Goal: Information Seeking & Learning: Learn about a topic

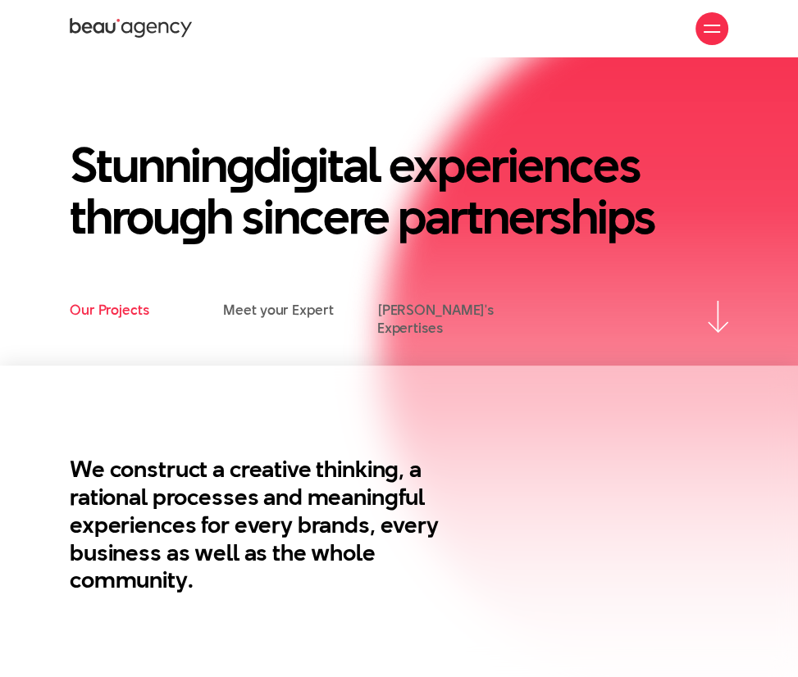
click at [106, 317] on link "Our Projects" at bounding box center [110, 310] width 80 height 18
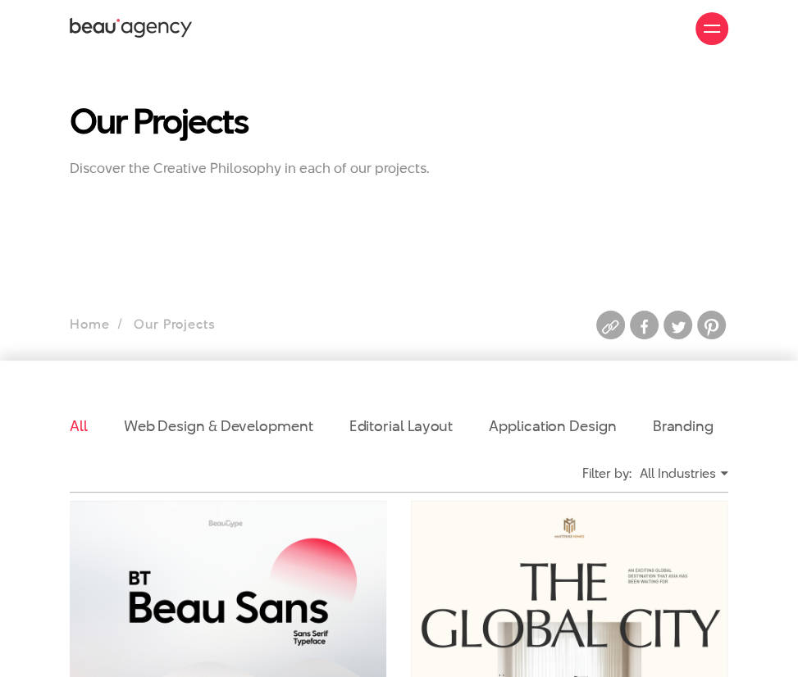
click at [699, 21] on div at bounding box center [711, 28] width 33 height 33
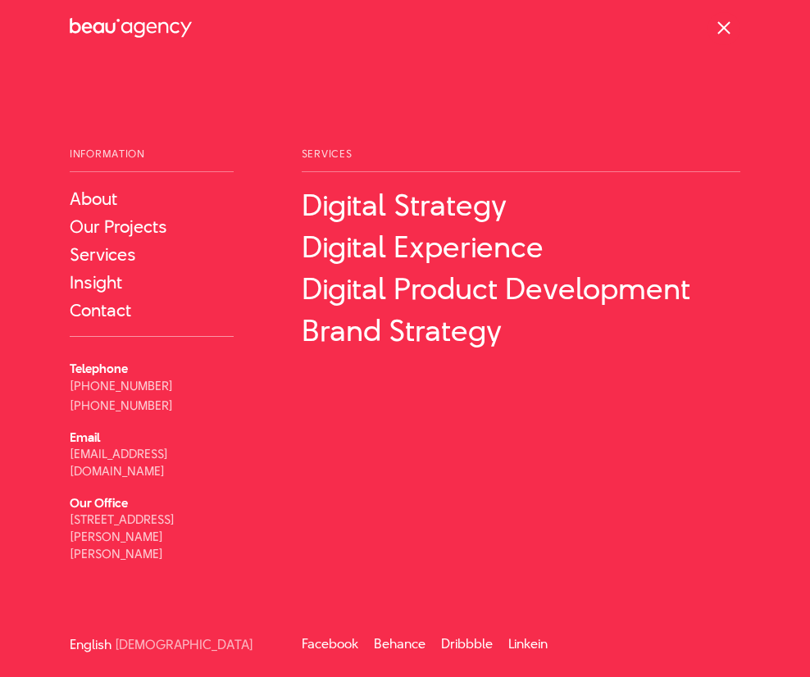
click at [737, 37] on div at bounding box center [723, 28] width 33 height 33
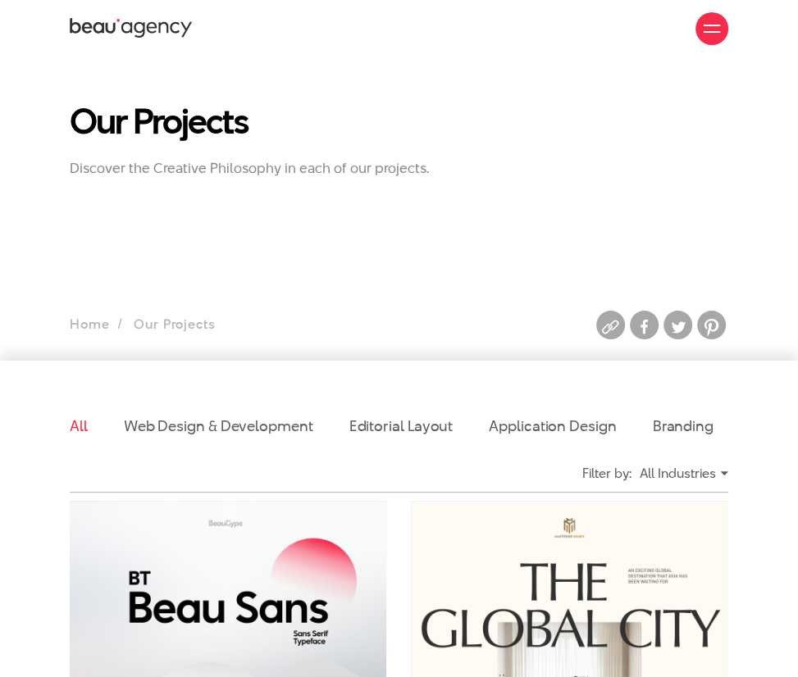
click at [125, 135] on h1 "Our Projects" at bounding box center [257, 121] width 374 height 38
click at [119, 36] on icon at bounding box center [131, 28] width 123 height 25
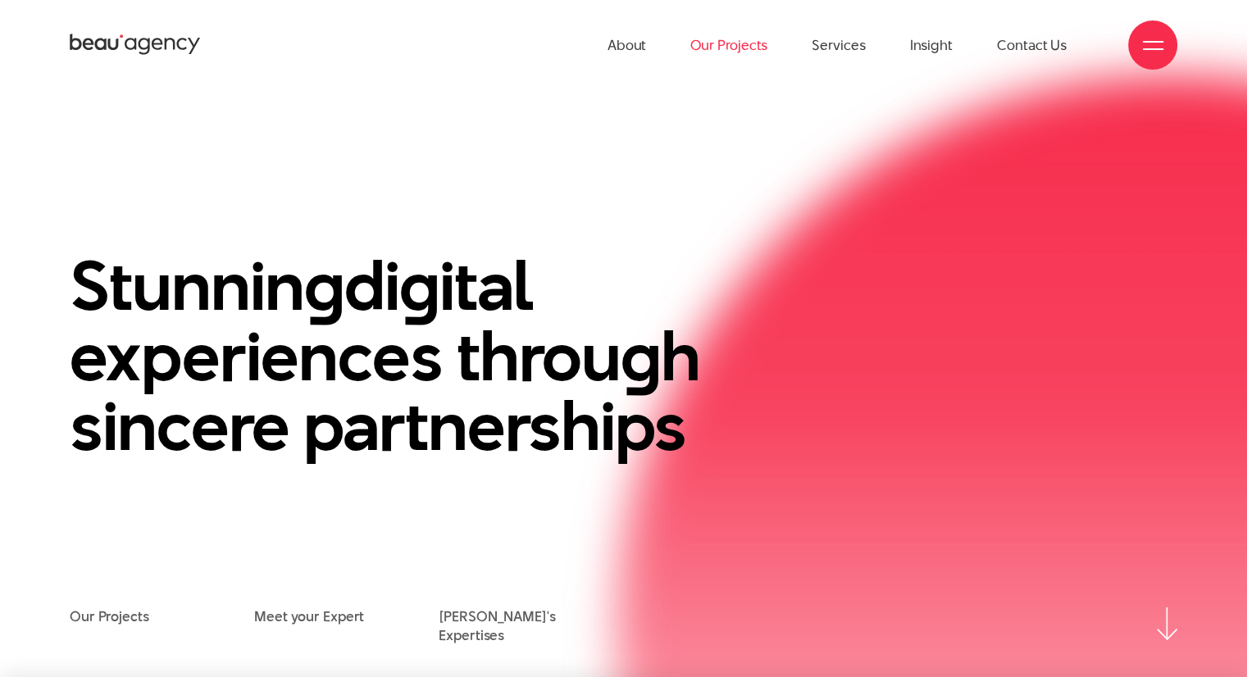
click at [709, 43] on link "Our Projects" at bounding box center [728, 45] width 77 height 90
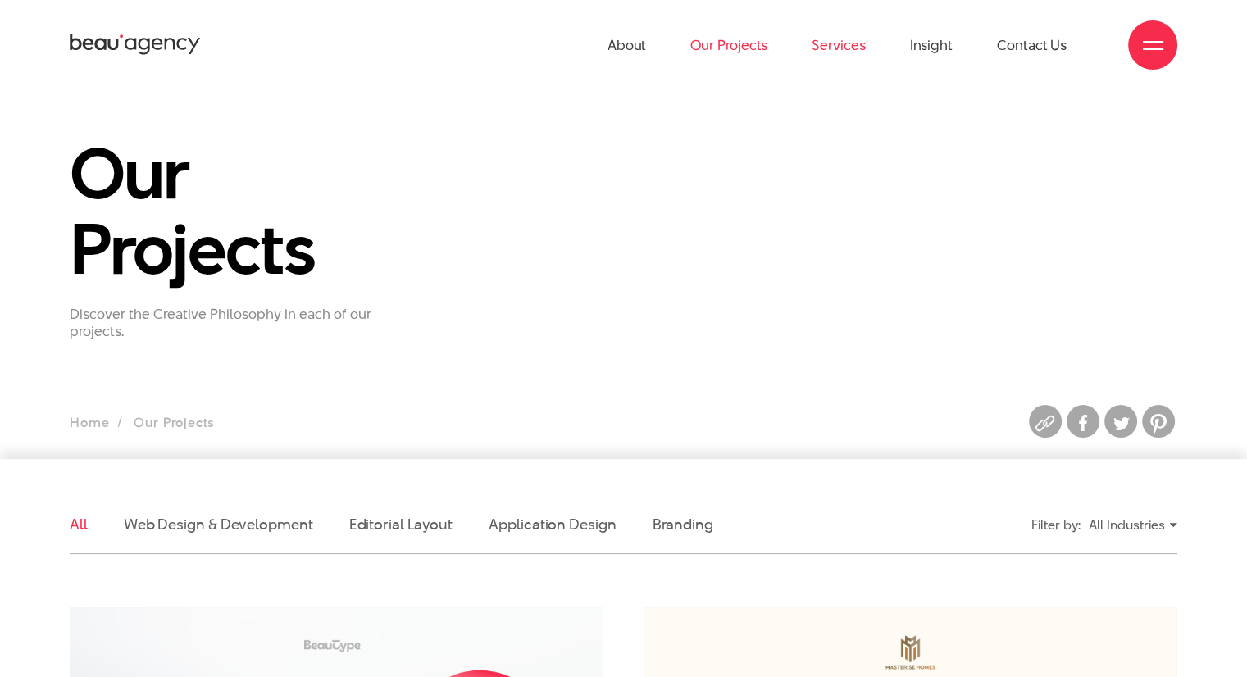
click at [836, 51] on link "Services" at bounding box center [837, 45] width 53 height 90
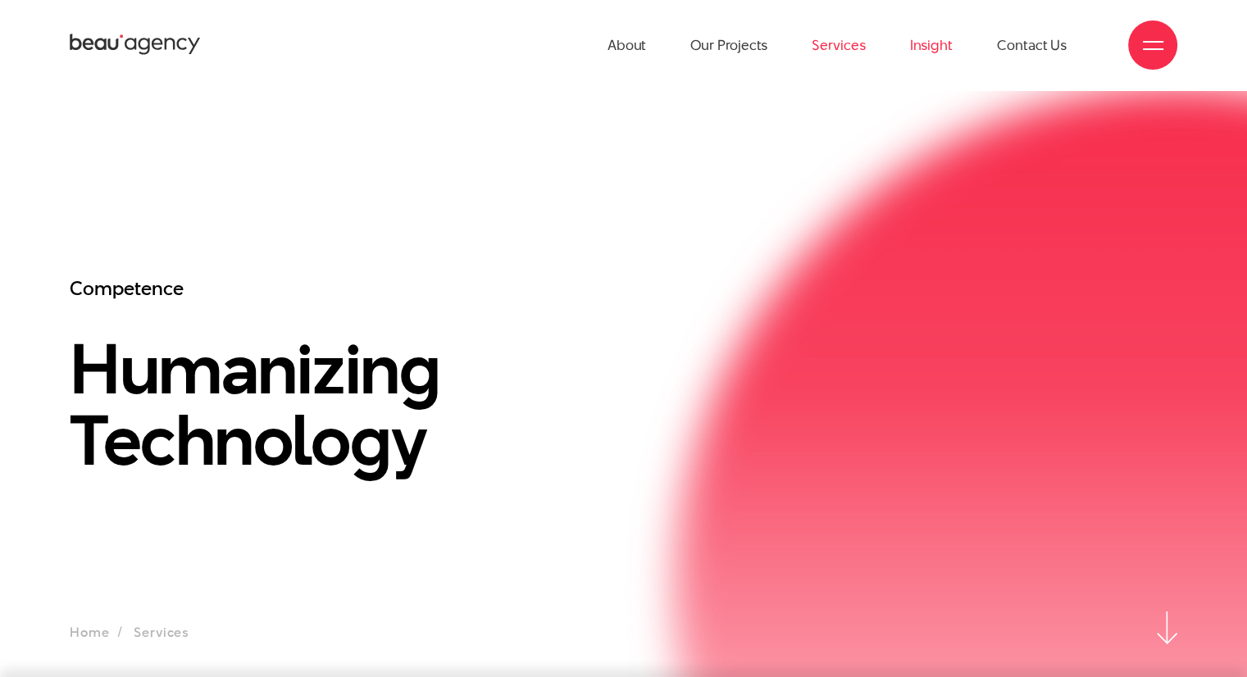
click at [925, 55] on link "Insight" at bounding box center [931, 45] width 43 height 90
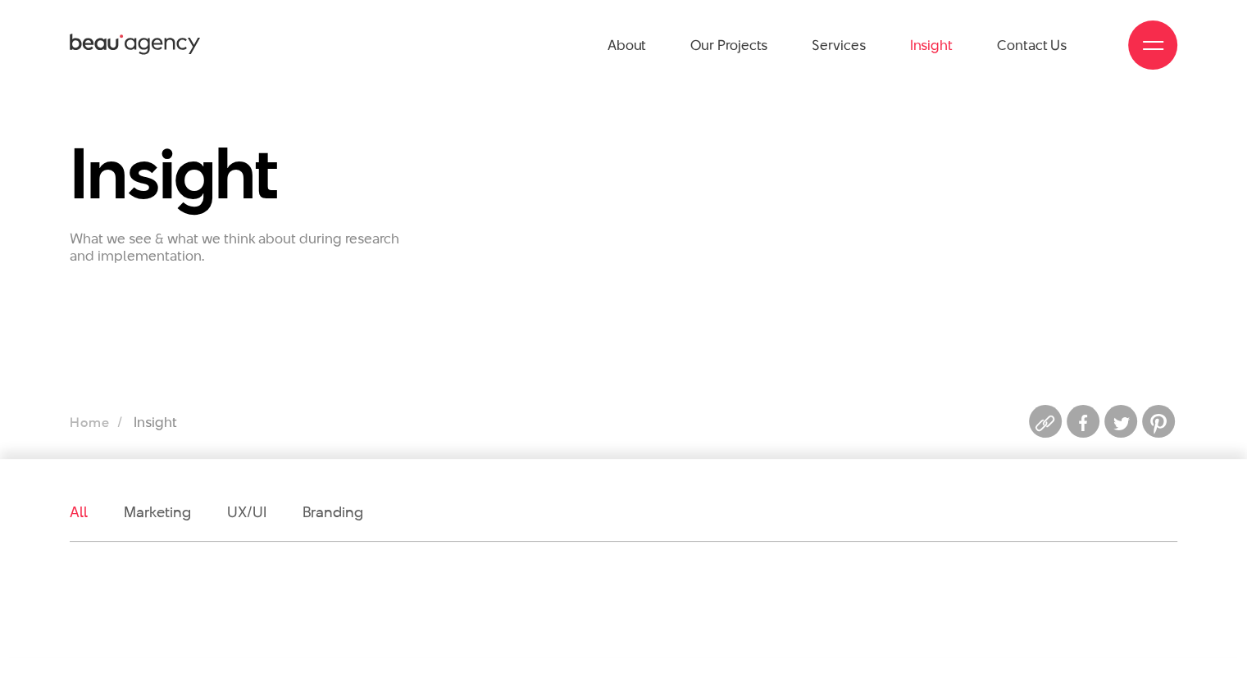
scroll to position [328, 0]
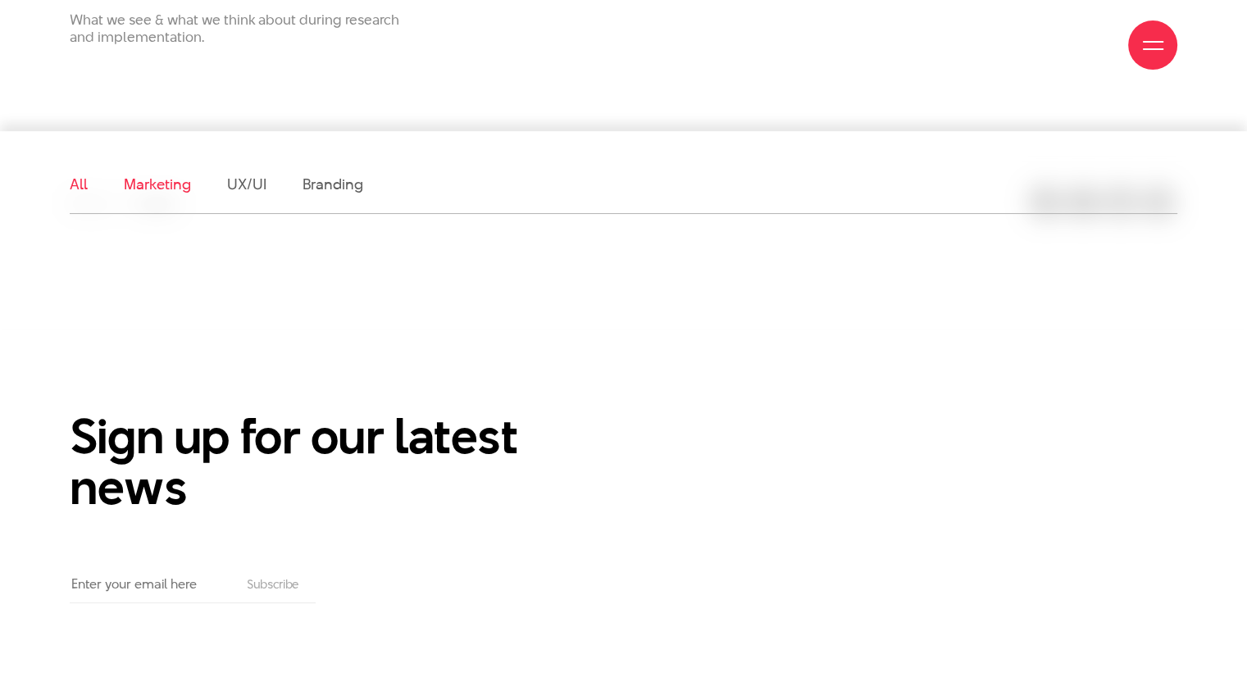
click at [175, 193] on link "Marketing" at bounding box center [157, 184] width 67 height 20
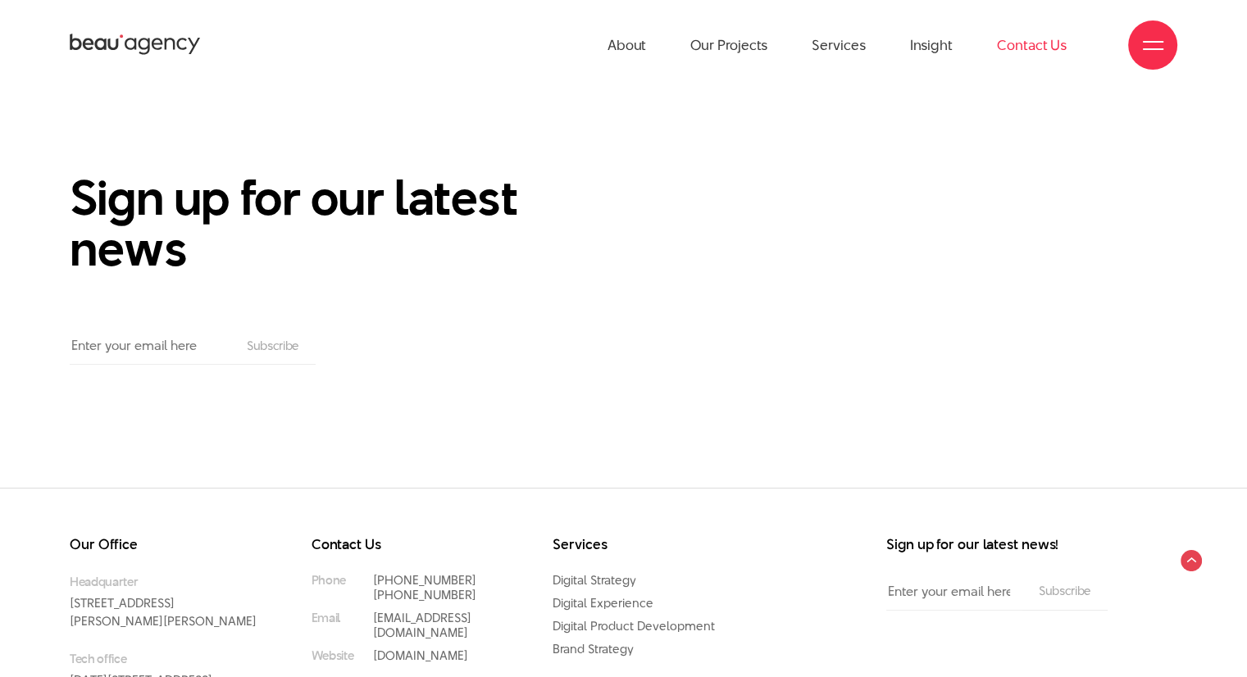
click at [1030, 45] on link "Contact Us" at bounding box center [1032, 45] width 70 height 90
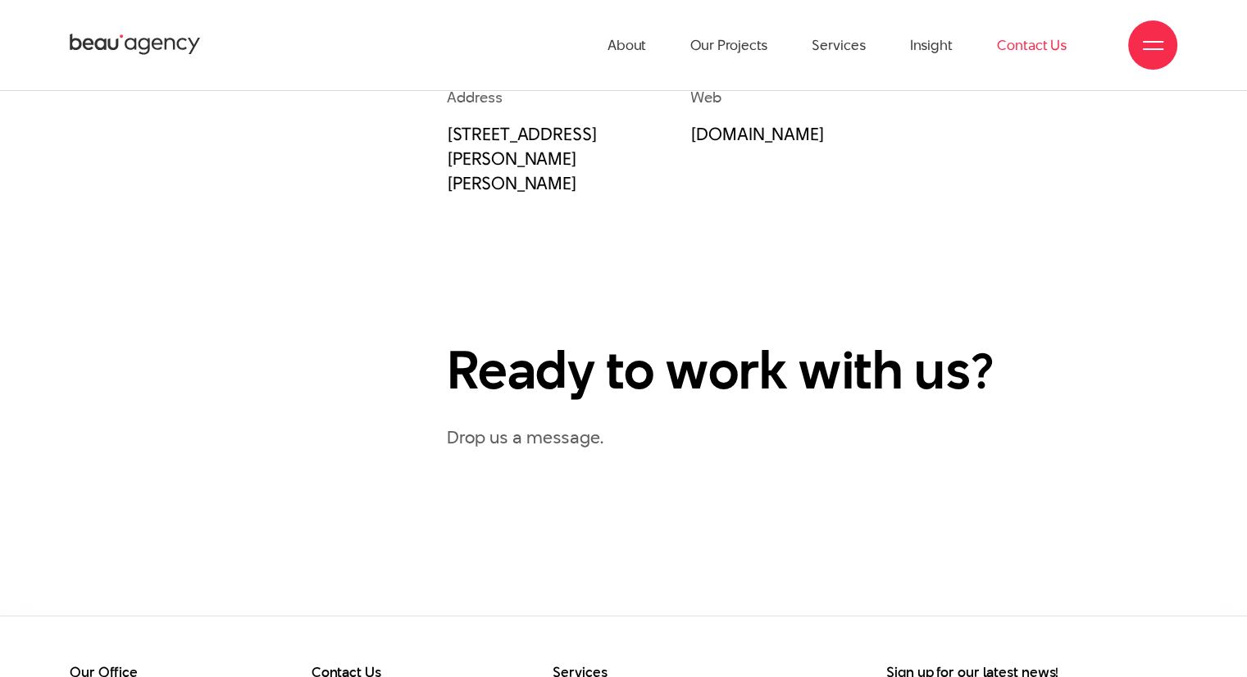
scroll to position [328, 0]
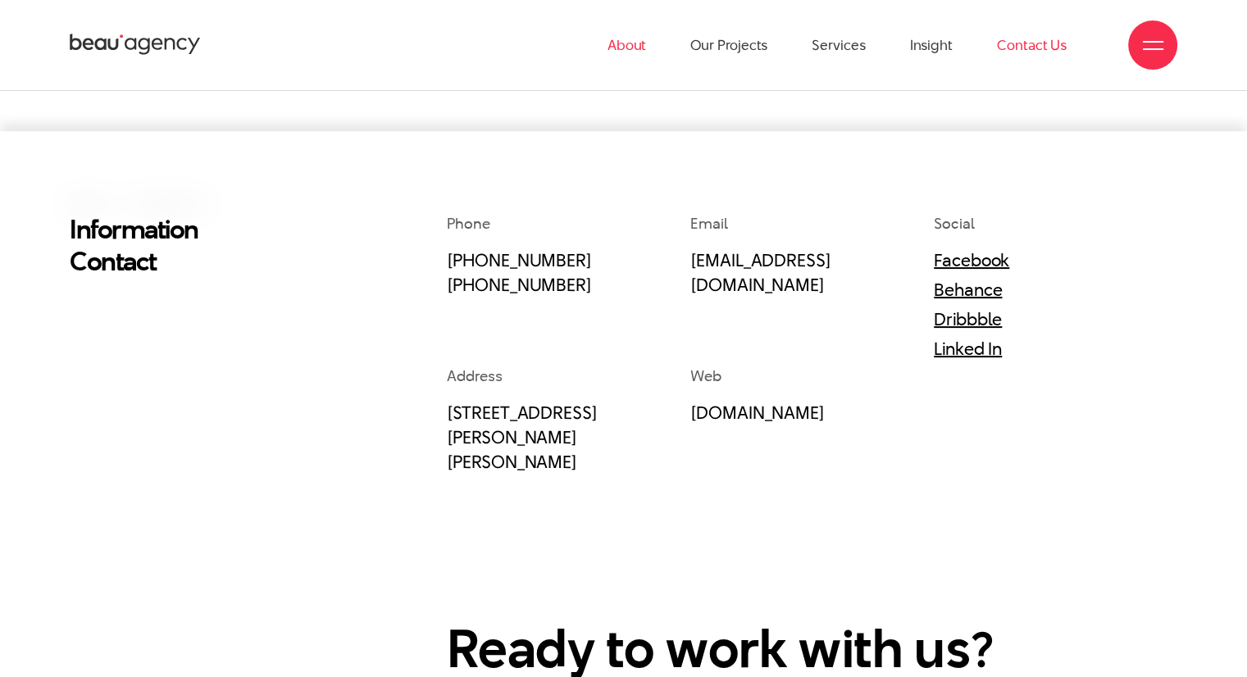
click at [621, 47] on link "About" at bounding box center [626, 45] width 39 height 90
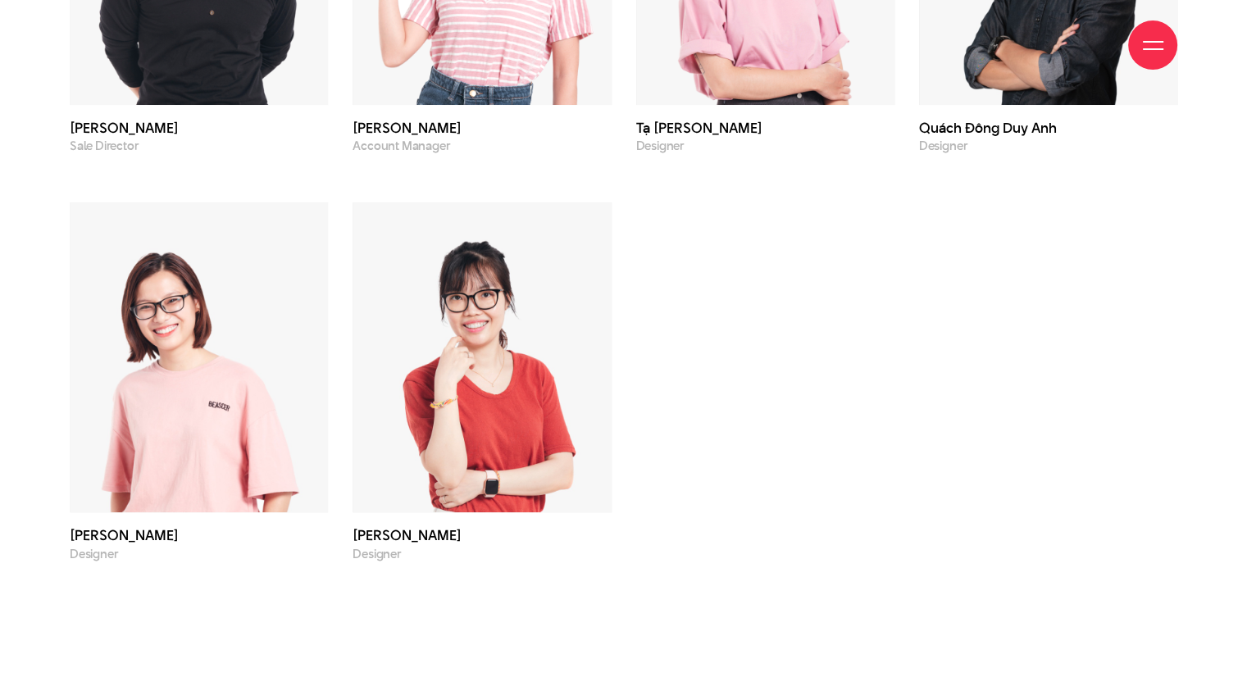
scroll to position [5000, 0]
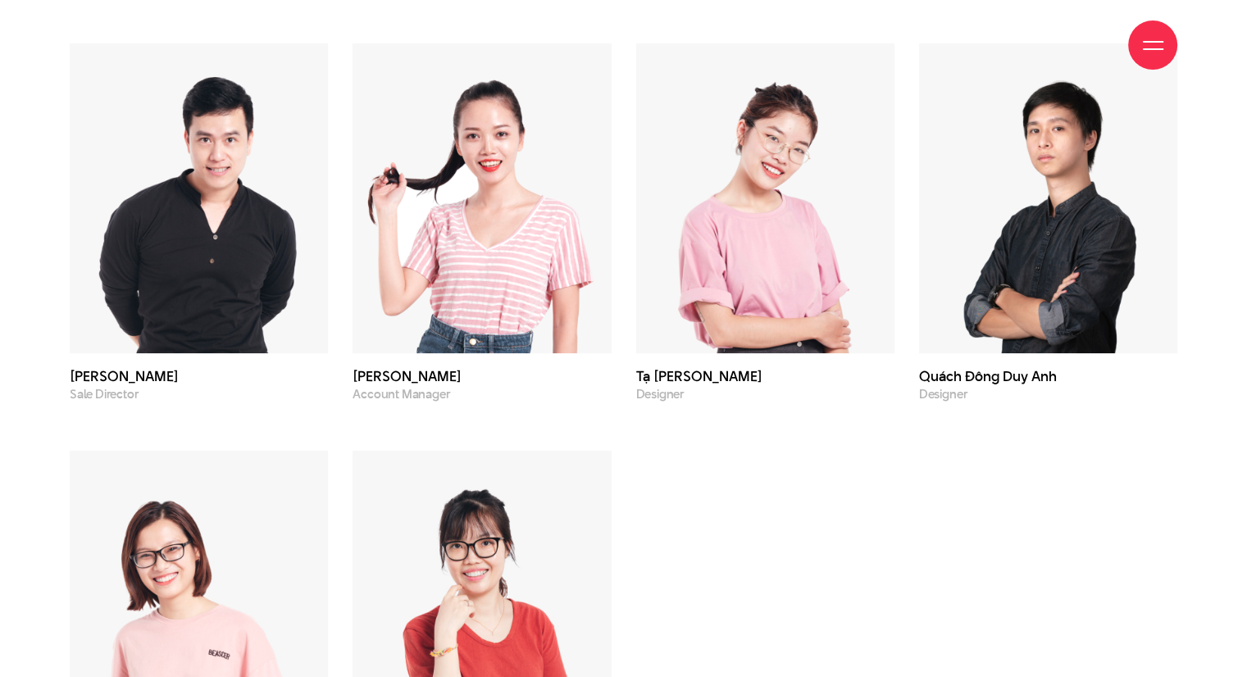
scroll to position [4754, 0]
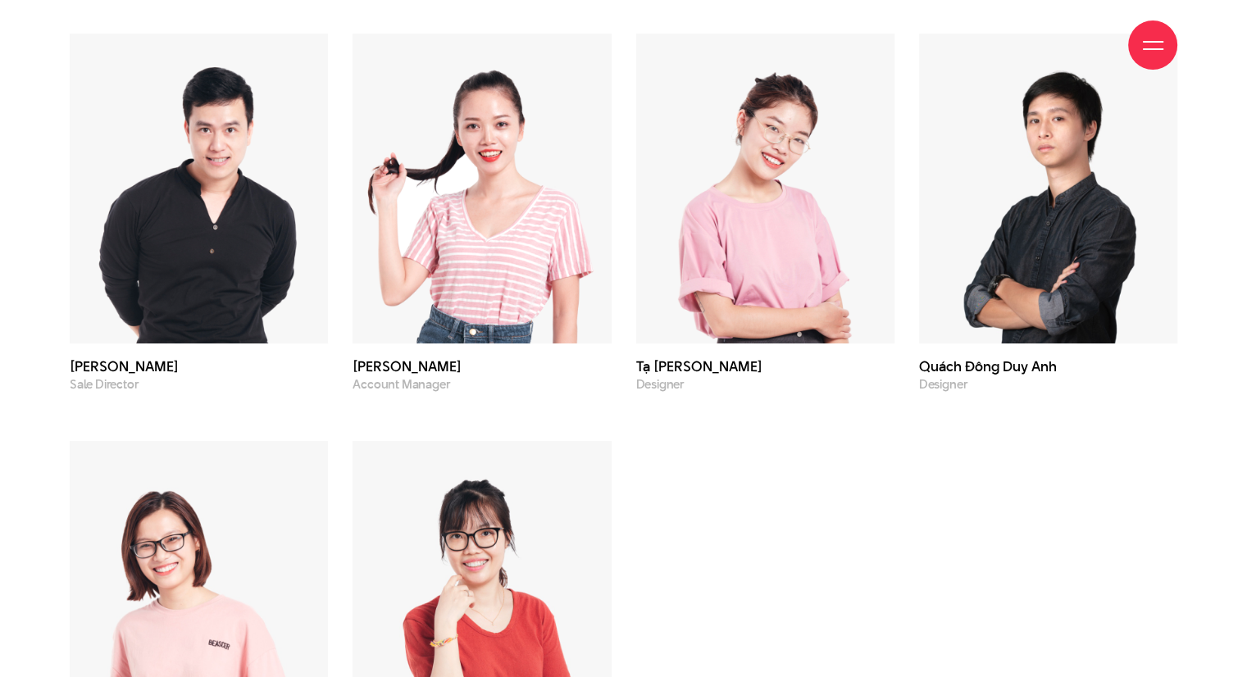
click at [927, 491] on div "Khuất Hoài Nam Chief Technology Officer Phạm Hoàng Hà CEO & Creative Director N…" at bounding box center [623, 212] width 1132 height 1175
click at [156, 187] on img at bounding box center [199, 189] width 258 height 310
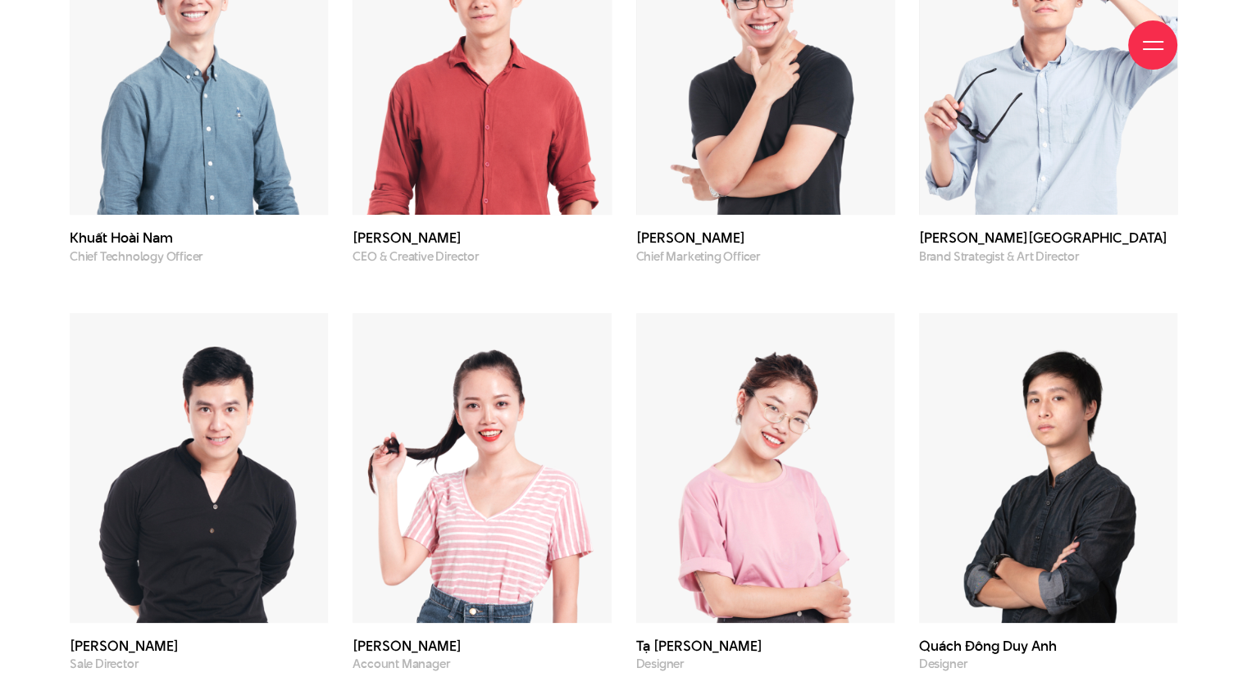
scroll to position [4426, 0]
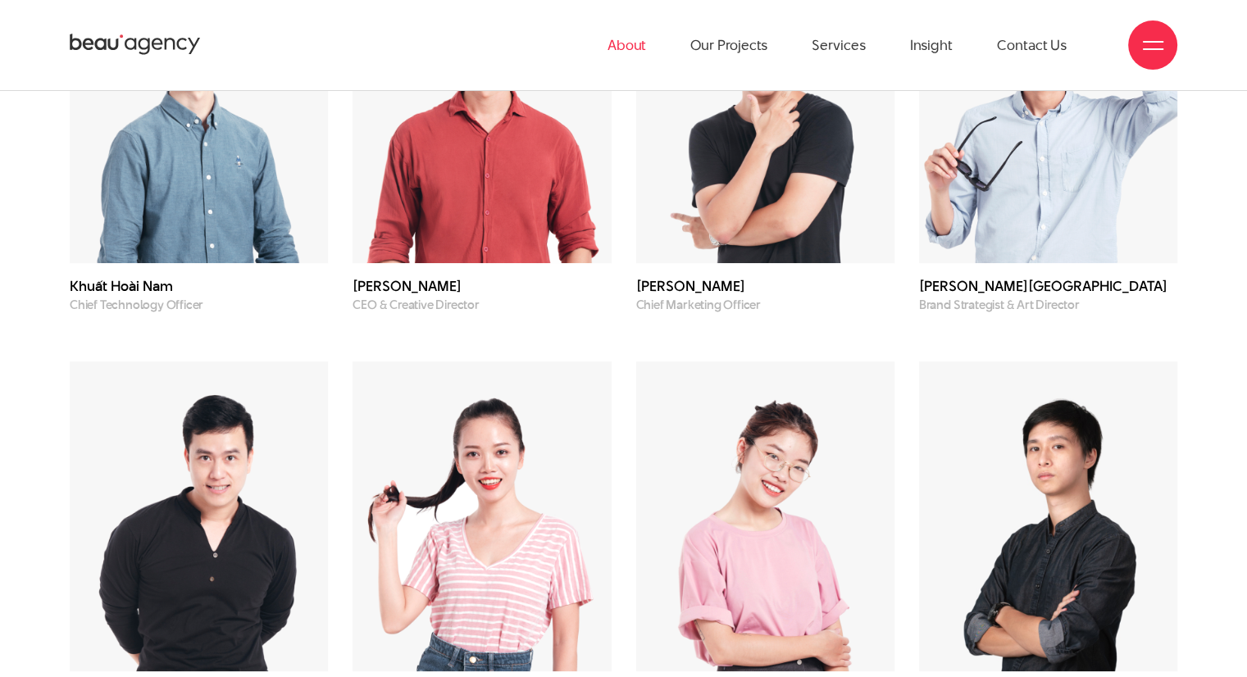
click at [208, 307] on p "Chief Technology Officer" at bounding box center [199, 305] width 258 height 14
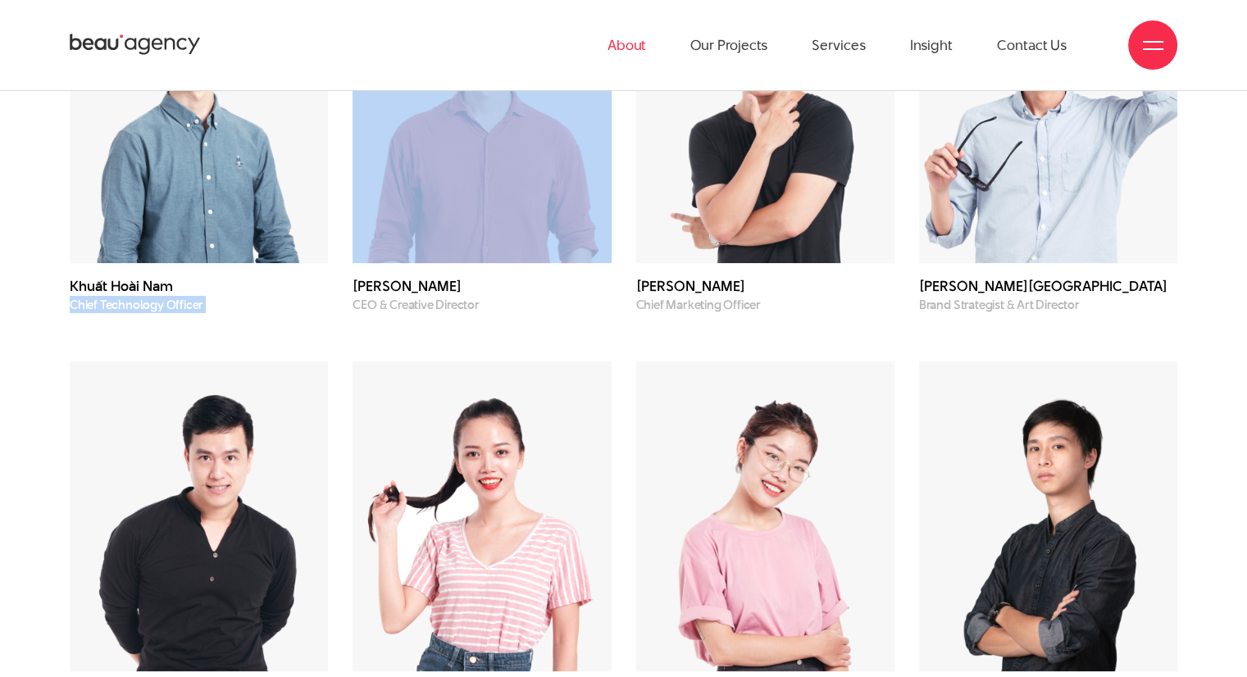
click at [208, 307] on p "Chief Technology Officer" at bounding box center [199, 305] width 258 height 14
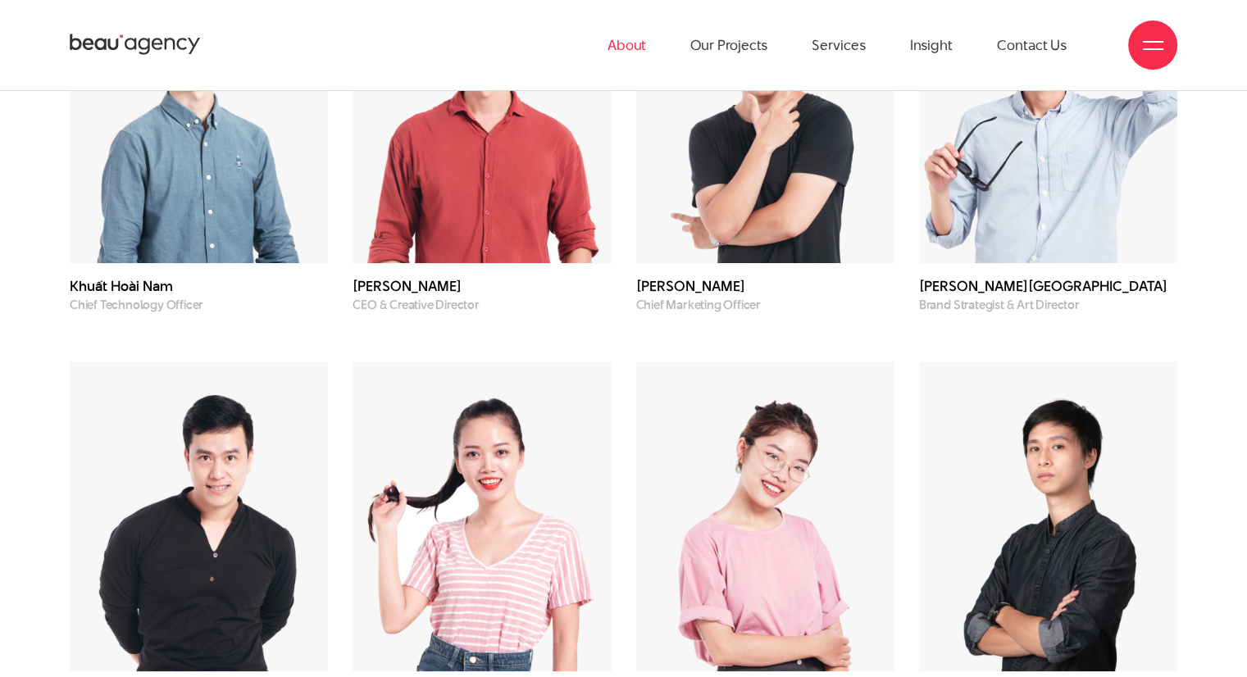
click at [770, 315] on div "Tạ Bích Huyền Designer" at bounding box center [765, 516] width 283 height 408
click at [771, 309] on p "Chief Marketing Officer" at bounding box center [765, 305] width 258 height 14
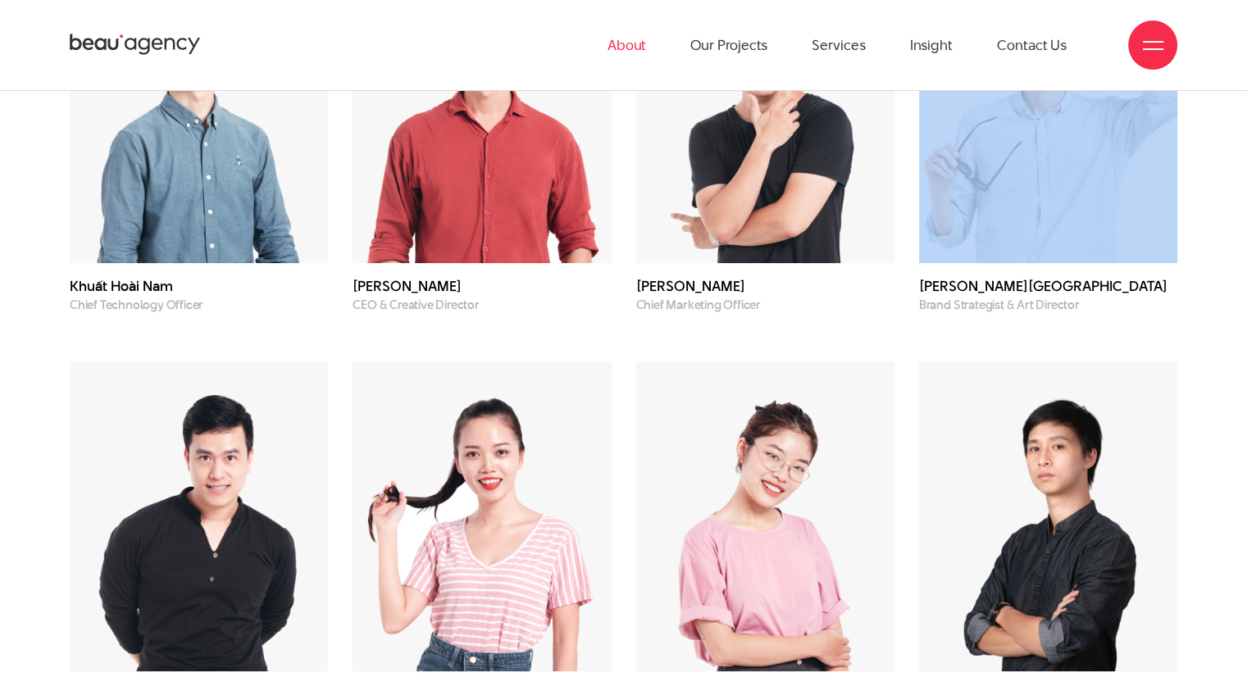
click at [771, 309] on p "Chief Marketing Officer" at bounding box center [765, 305] width 258 height 14
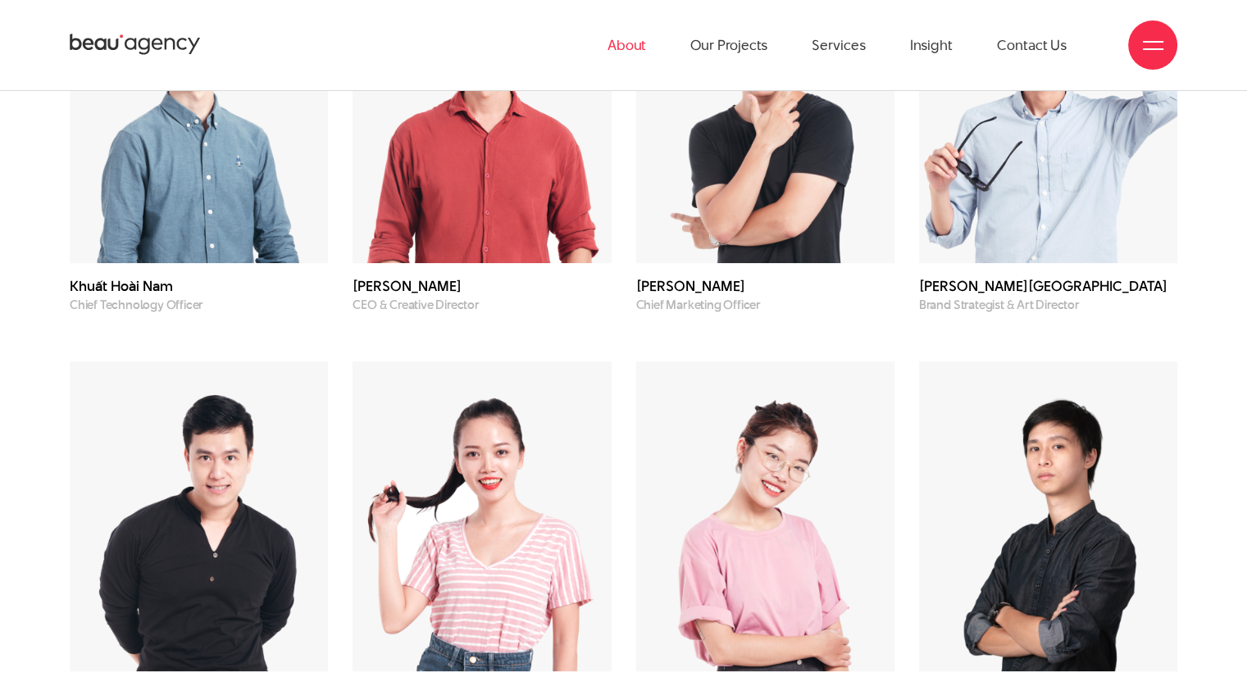
click at [1021, 314] on div "Quách Đông Duy Anh Designer" at bounding box center [1048, 516] width 283 height 408
click at [1022, 313] on div "Quách Đông Duy Anh Designer" at bounding box center [1048, 516] width 283 height 408
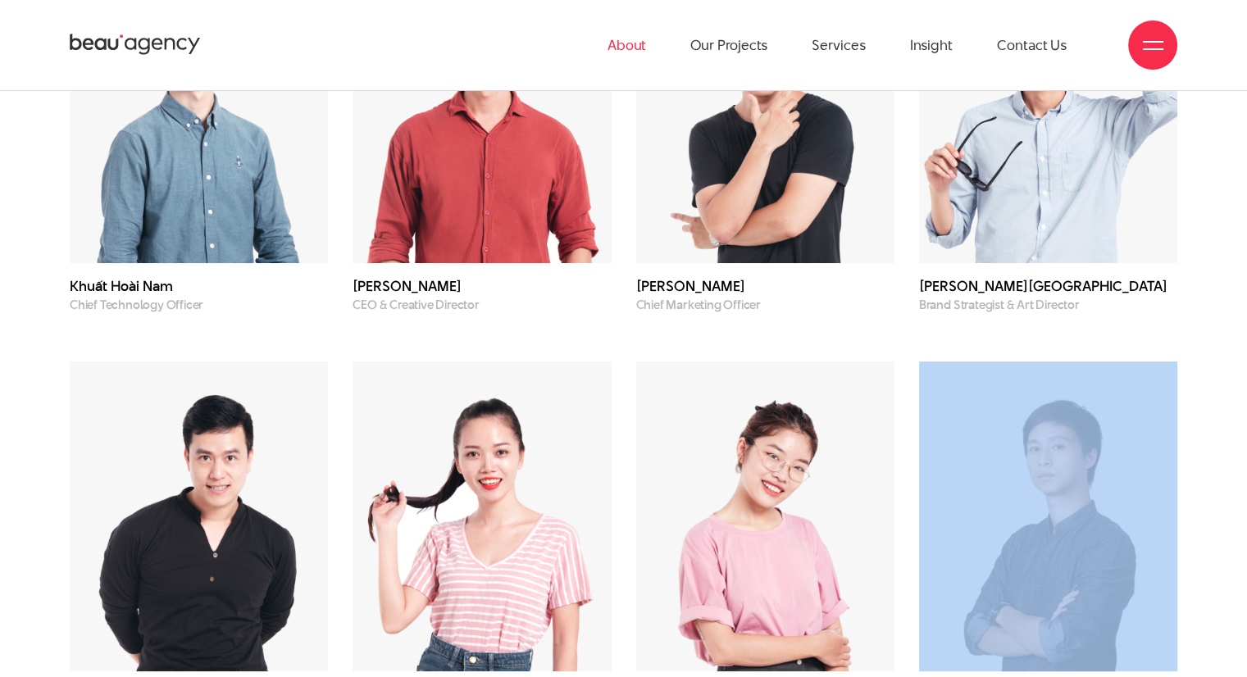
click at [1022, 313] on div "Quách Đông Duy Anh Designer" at bounding box center [1048, 516] width 283 height 408
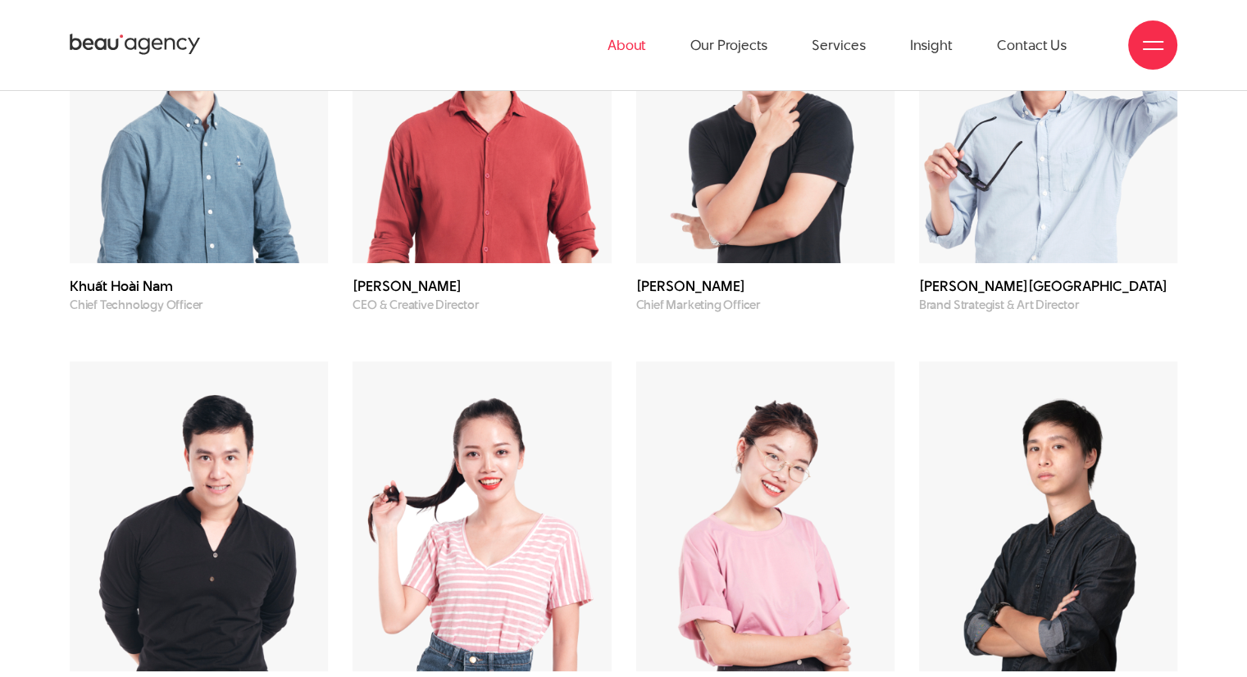
click at [1171, 308] on p "Brand Strategist & Art Director" at bounding box center [1048, 305] width 258 height 14
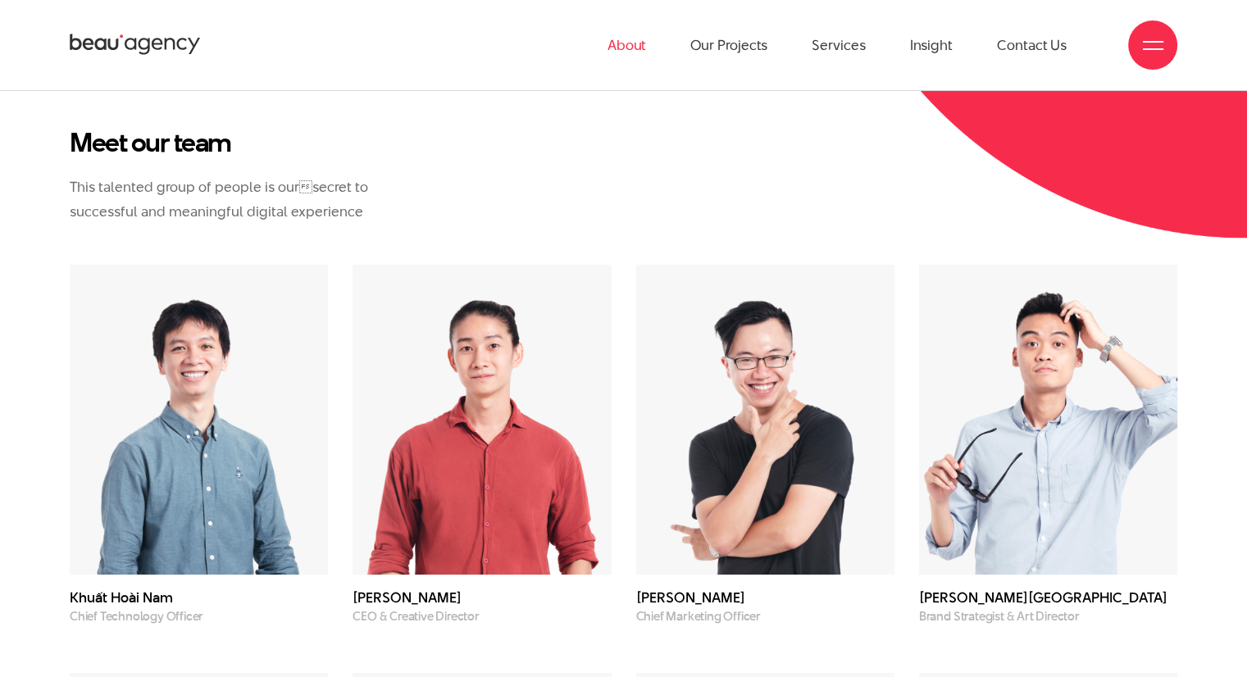
scroll to position [4098, 0]
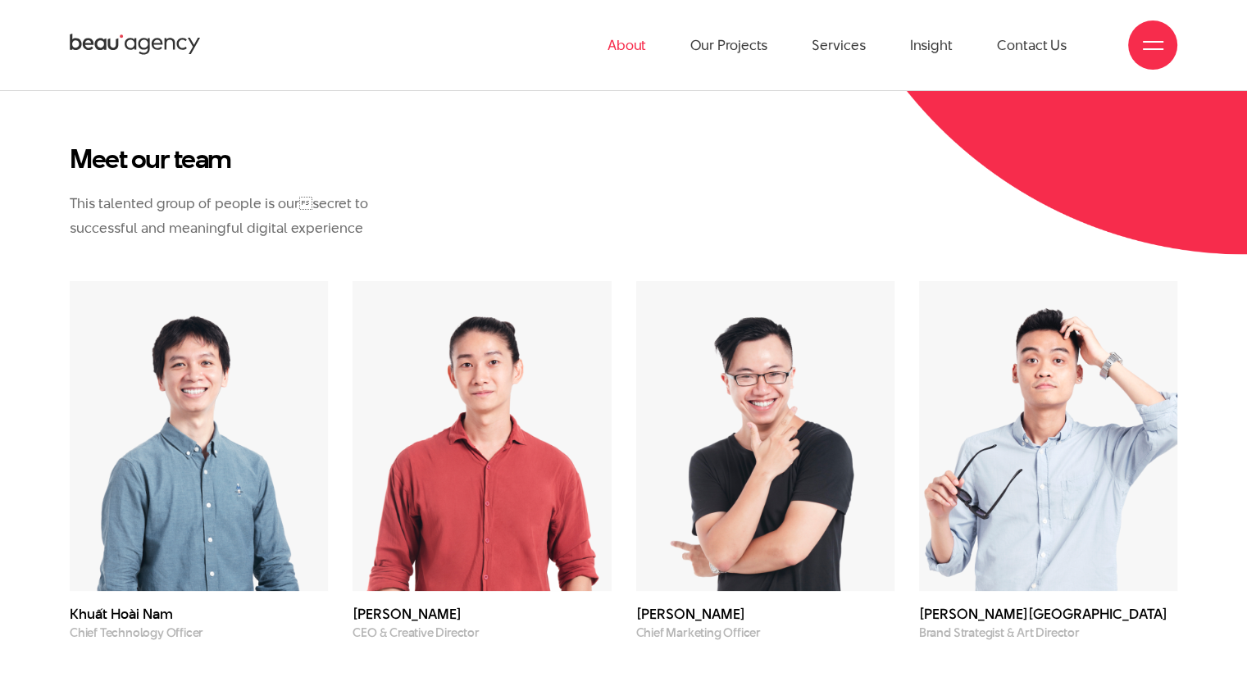
click at [442, 194] on div "Meet our team This talented group of people is oursecret to successful and mea…" at bounding box center [293, 192] width 447 height 98
click at [359, 208] on p "This talented group of people is oursecret to successful and meaningful digita…" at bounding box center [254, 215] width 369 height 49
click at [366, 201] on p "This talented group of people is oursecret to successful and meaningful digita…" at bounding box center [254, 215] width 369 height 49
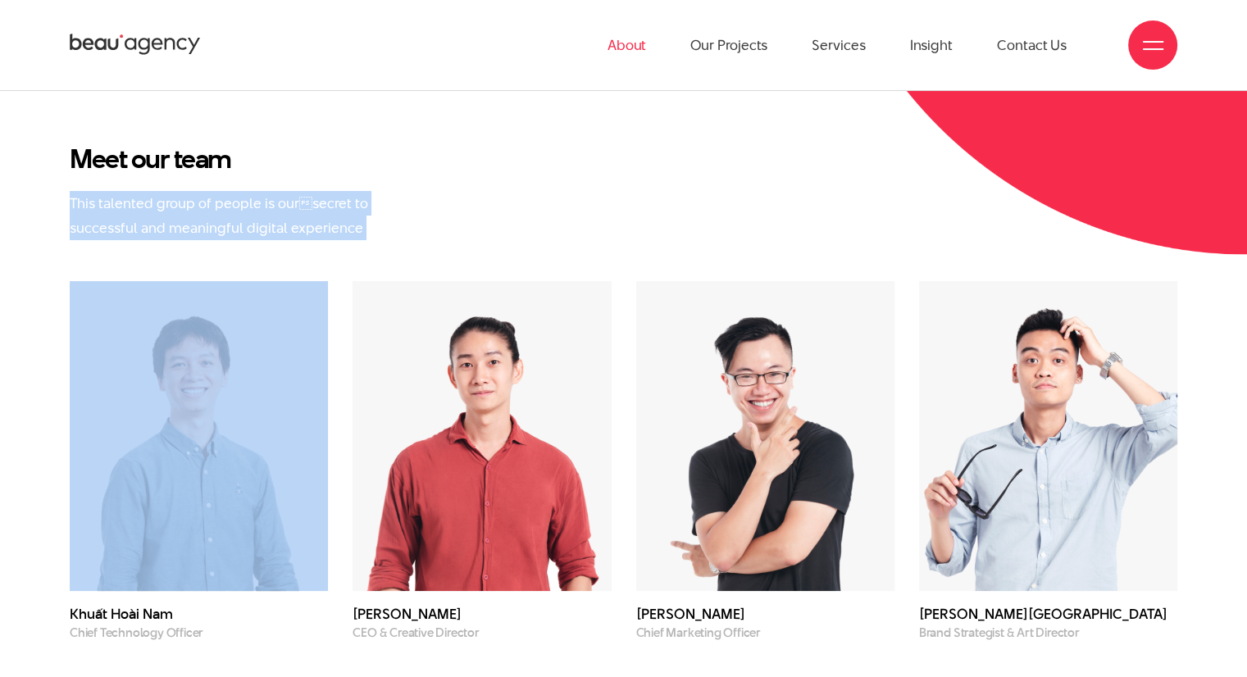
click at [366, 201] on p "This talented group of people is oursecret to successful and meaningful digita…" at bounding box center [254, 215] width 369 height 49
click at [593, 201] on div "Meet our team This talented group of people is oursecret to successful and mea…" at bounding box center [623, 212] width 1132 height 139
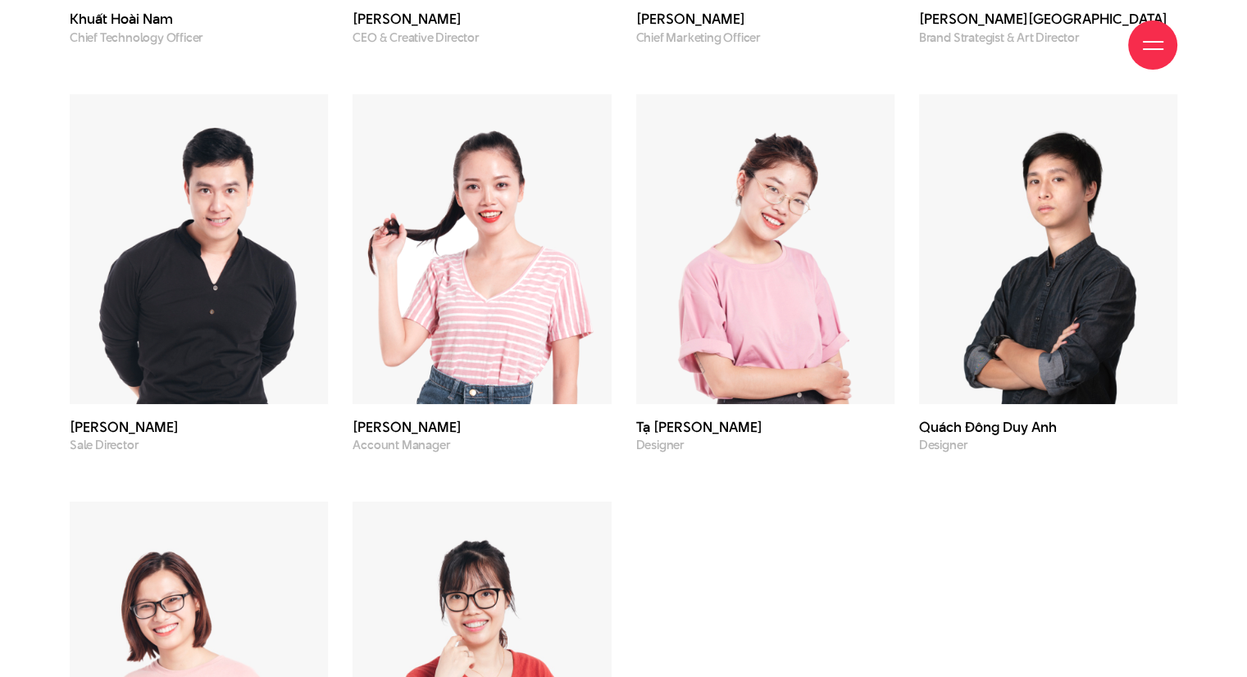
scroll to position [4754, 0]
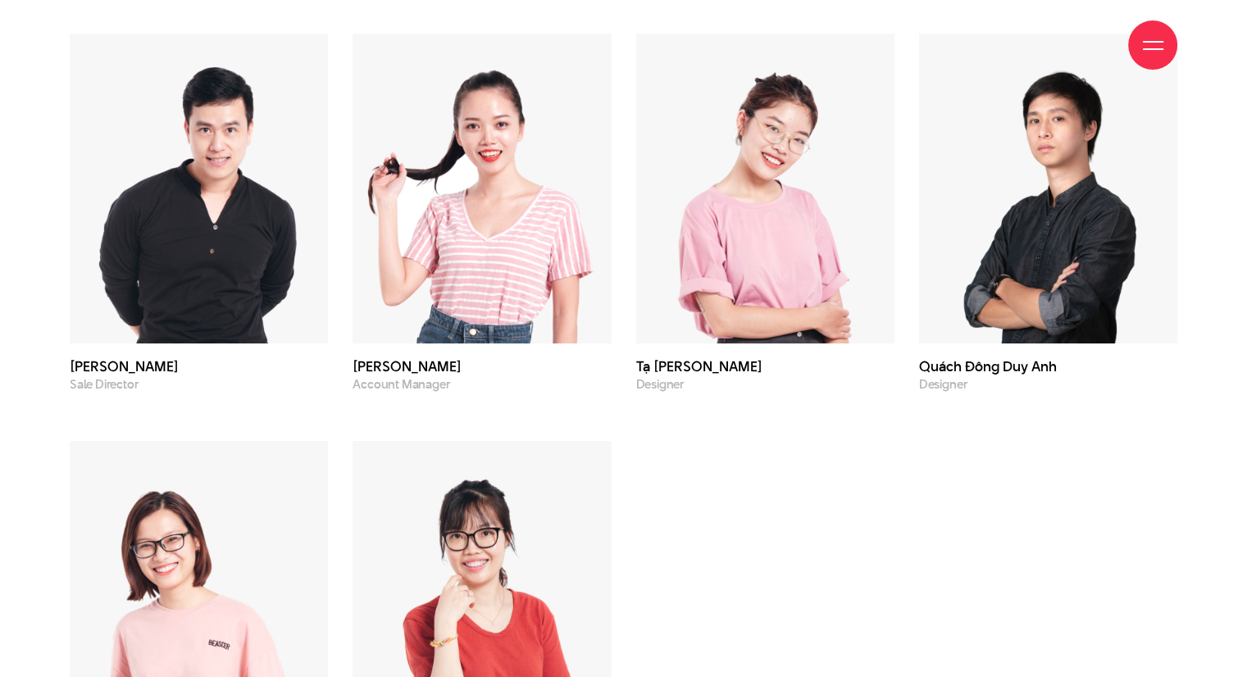
click at [859, 512] on div "Khuất Hoài Nam Chief Technology Officer Phạm Hoàng Hà CEO & Creative Director N…" at bounding box center [623, 212] width 1132 height 1175
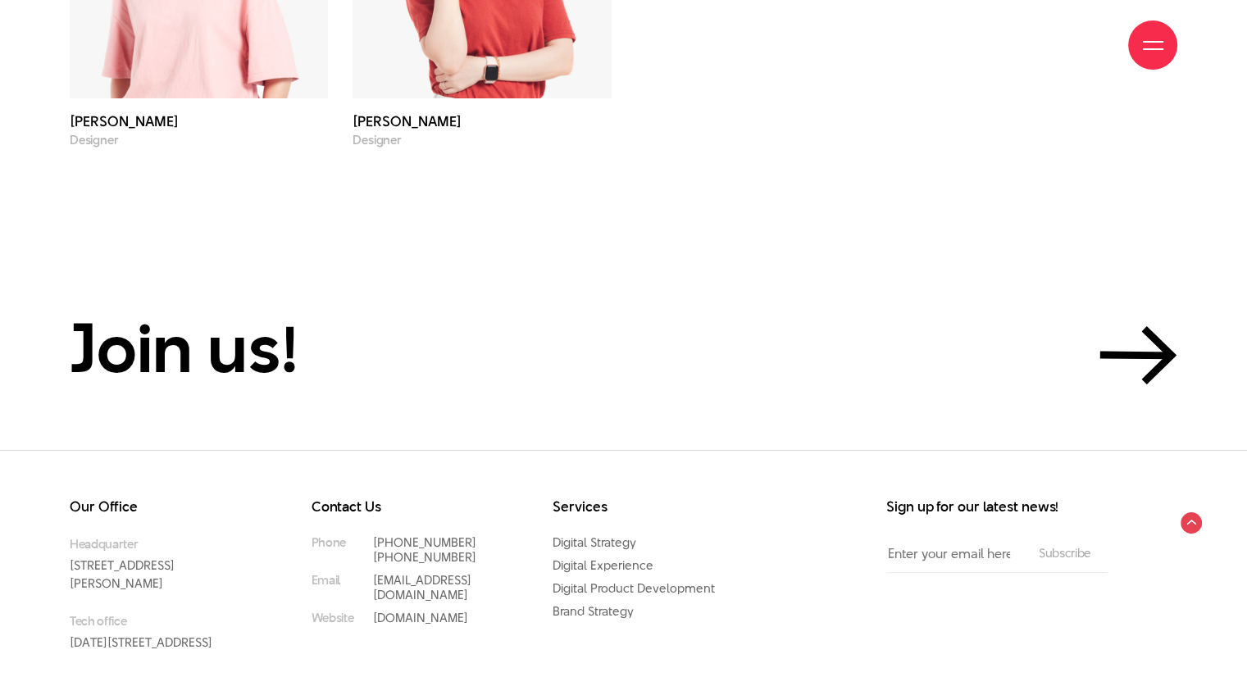
scroll to position [5410, 0]
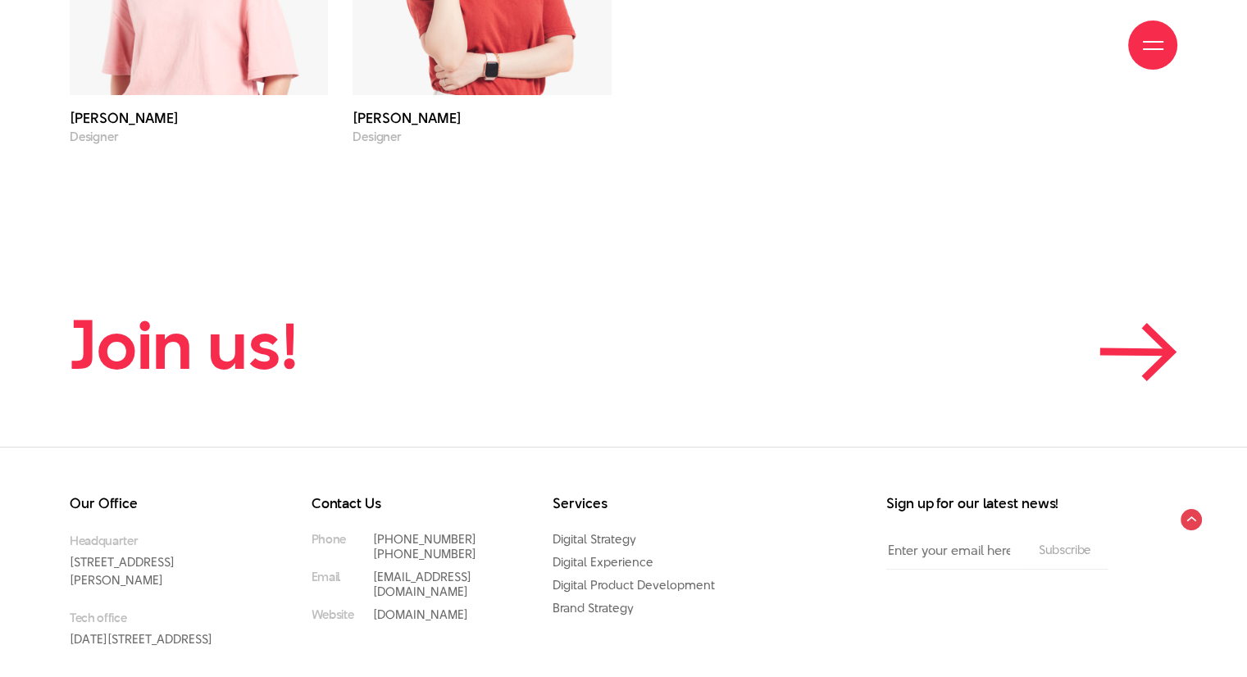
click at [1104, 355] on icon at bounding box center [1138, 352] width 78 height 58
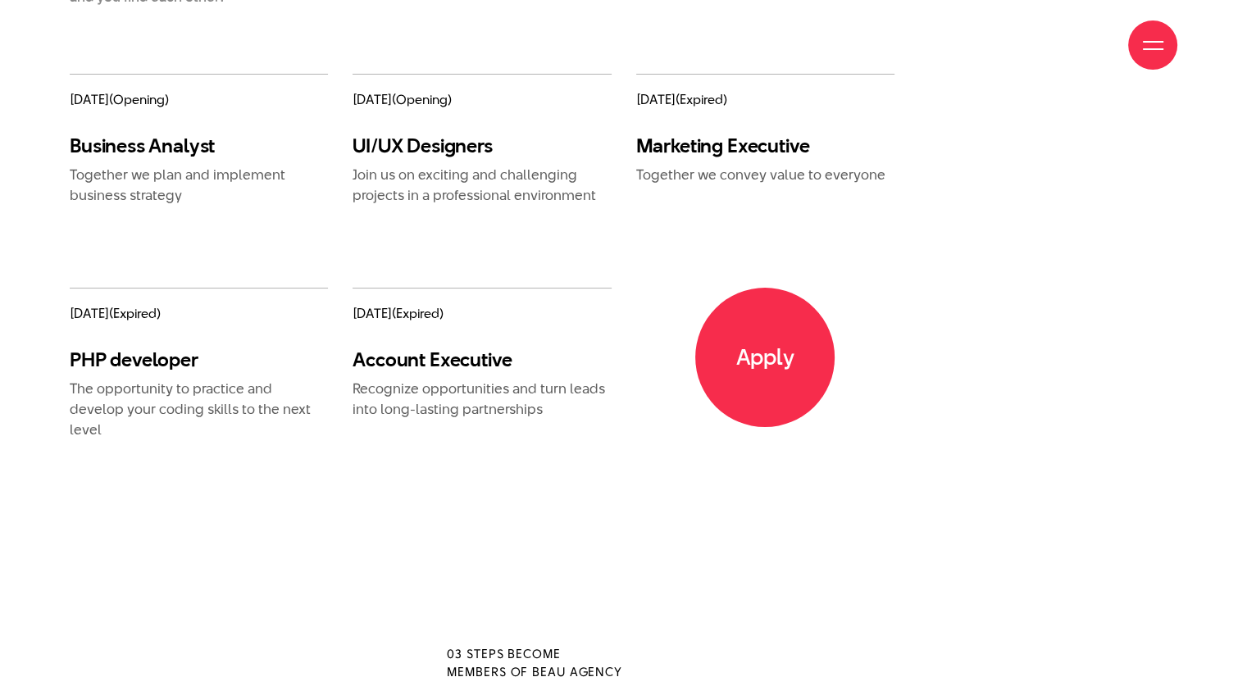
scroll to position [1803, 0]
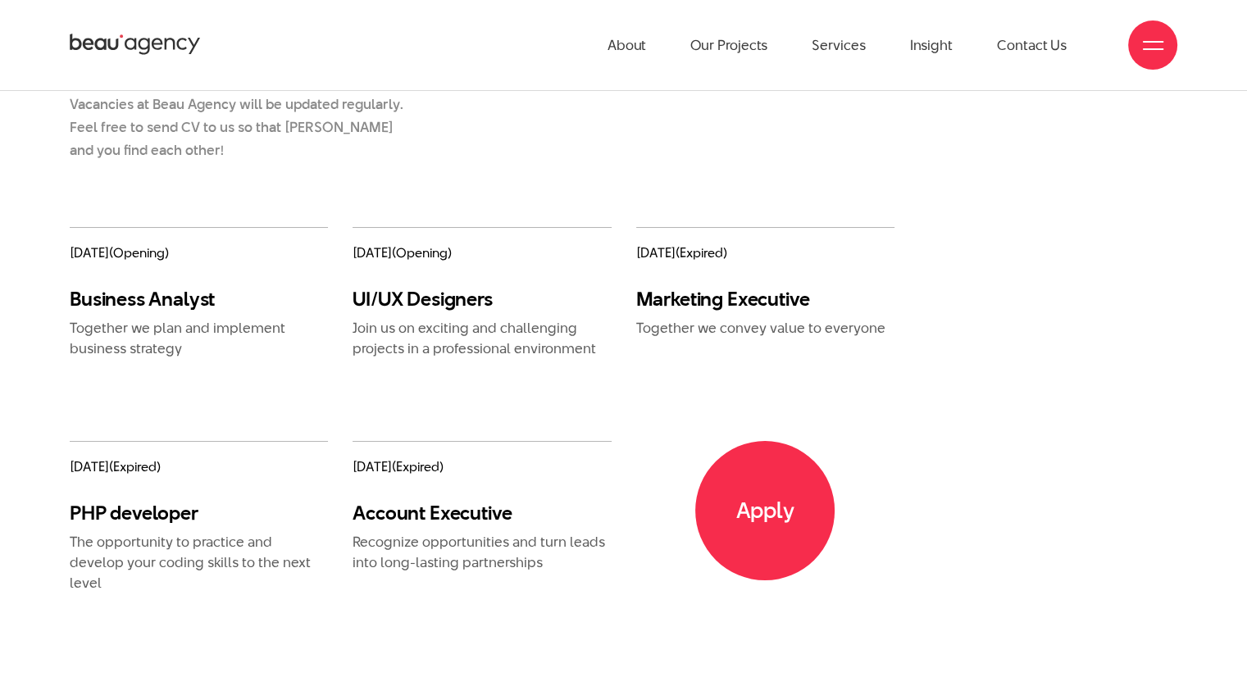
click at [1030, 348] on div "[DATE] (opening) Business Analyst Together we plan and implement business strat…" at bounding box center [623, 451] width 1132 height 448
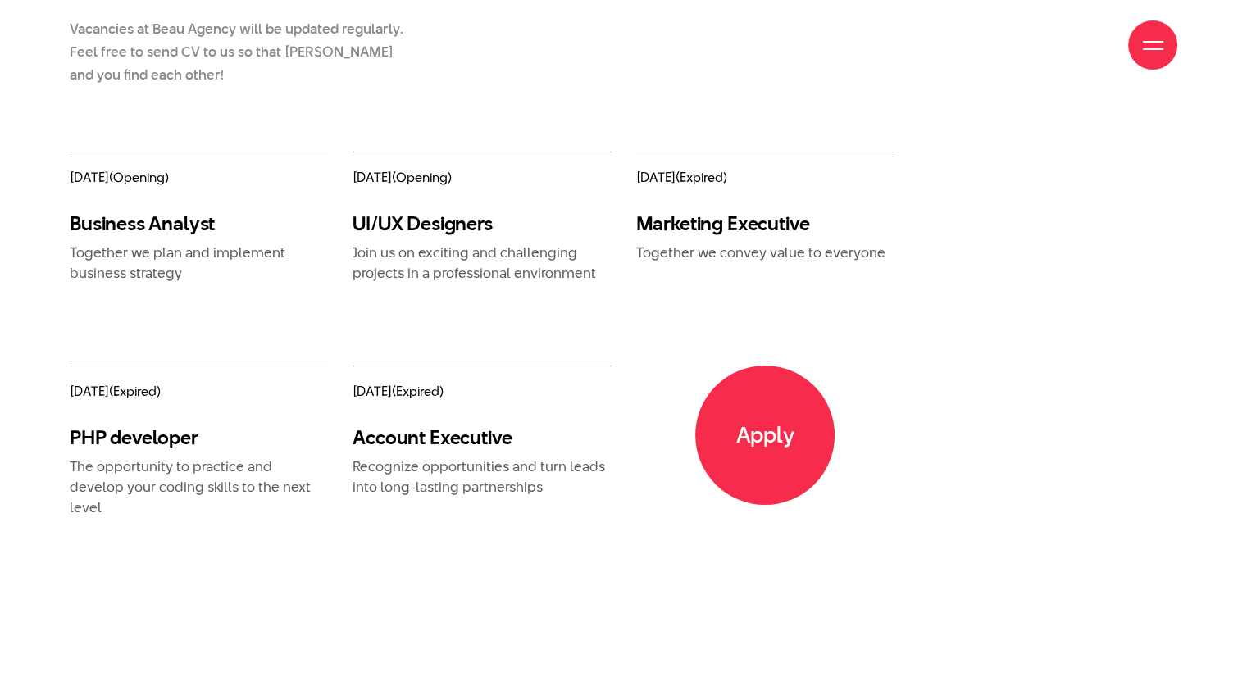
scroll to position [1885, 0]
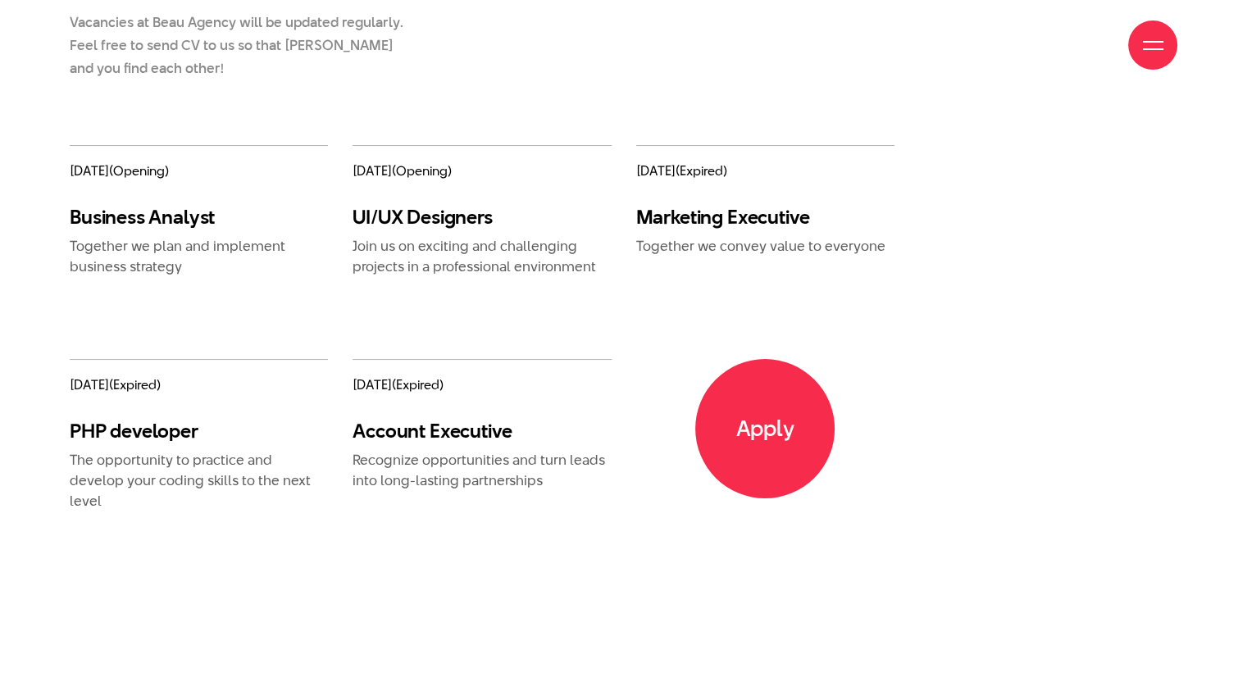
click at [1030, 348] on div "[DATE] (opening) Business Analyst Together we plan and implement business strat…" at bounding box center [623, 369] width 1132 height 448
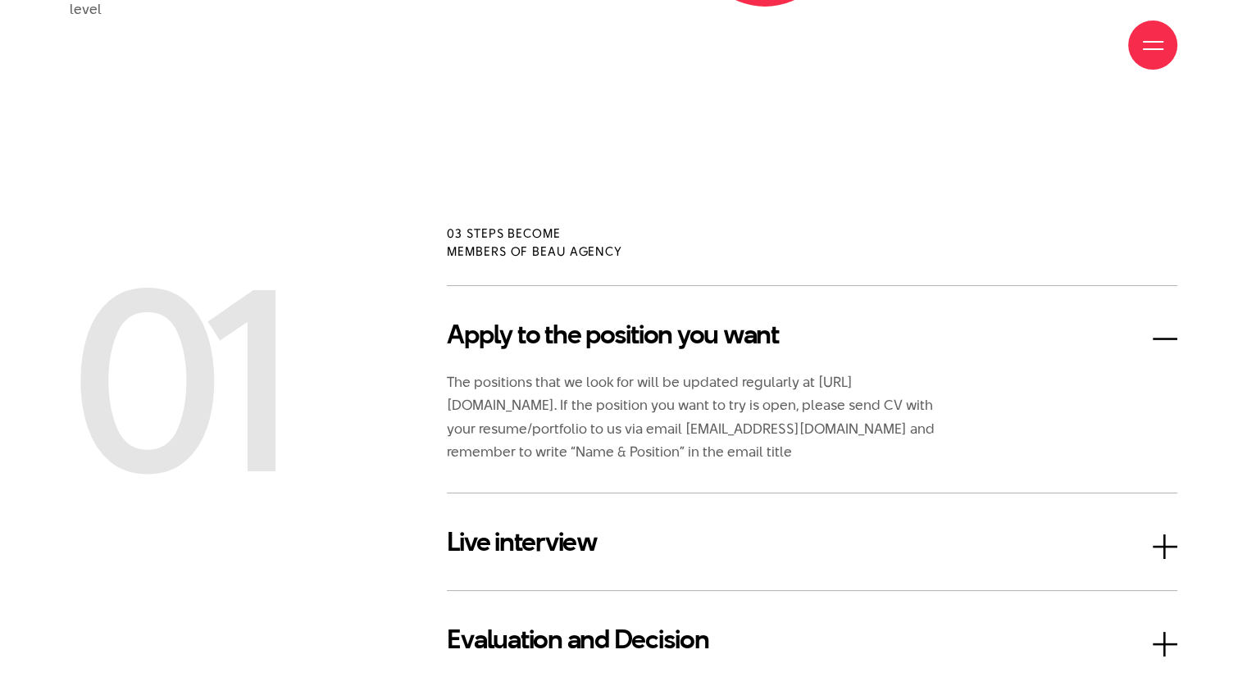
scroll to position [2049, 0]
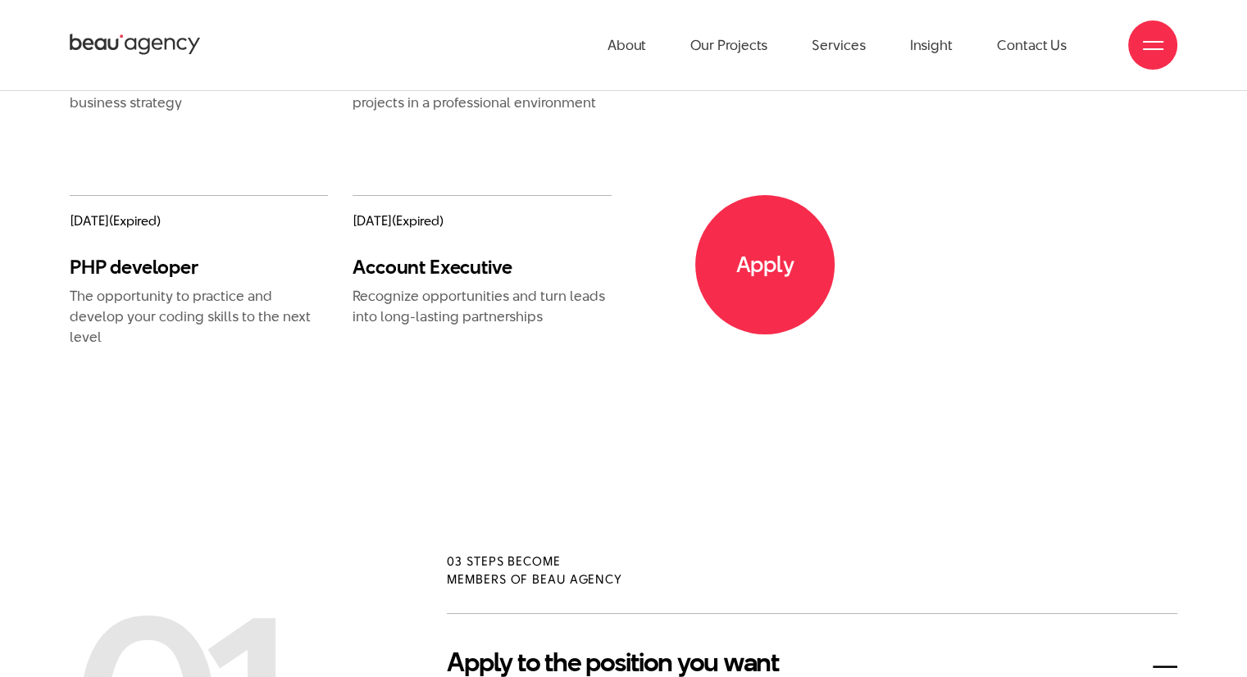
click at [1030, 348] on div "11/05/2021 (opening) Business Analyst Together we plan and implement business s…" at bounding box center [623, 205] width 1132 height 448
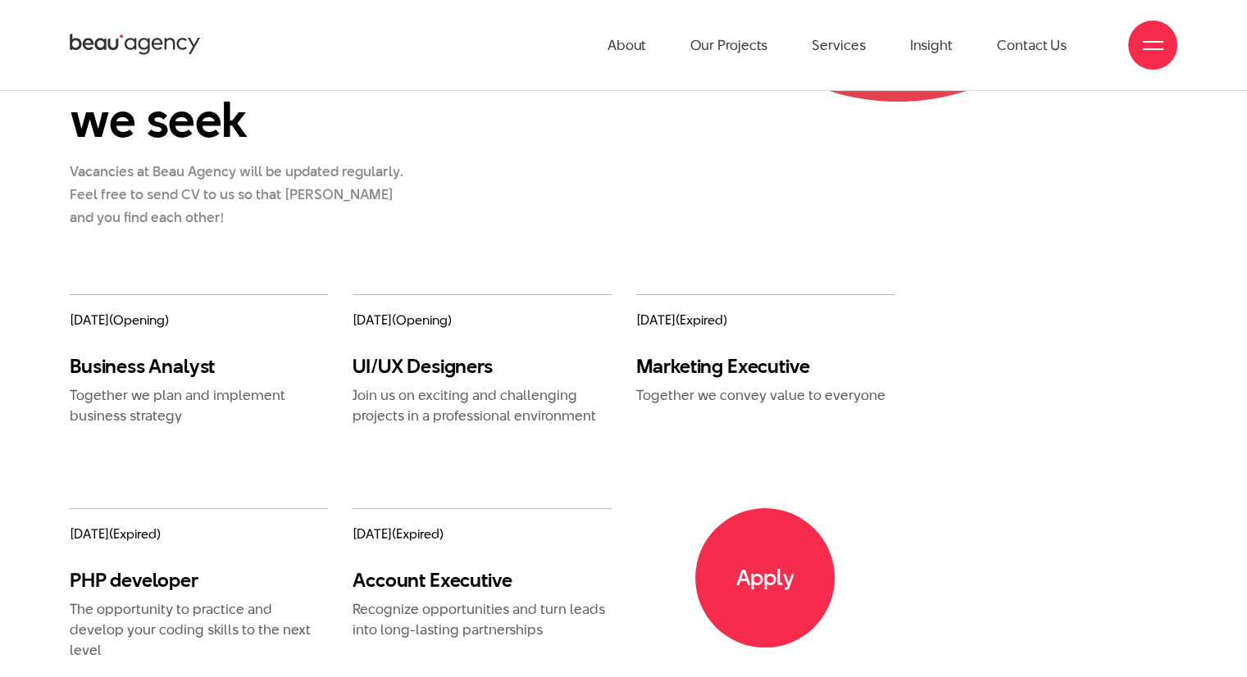
scroll to position [1721, 0]
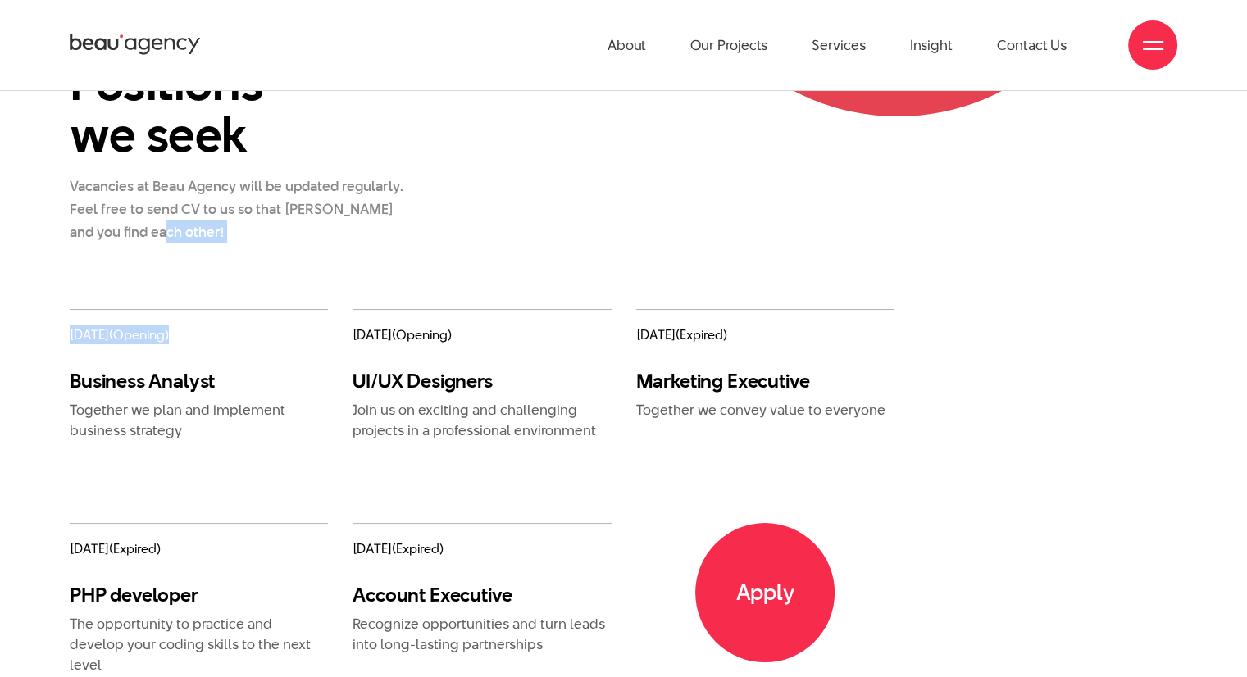
drag, startPoint x: 234, startPoint y: 309, endPoint x: 659, endPoint y: 295, distance: 424.8
click at [630, 302] on div "Positions we seek Vacancies at Beau Agency will be updated regularly. Feel free…" at bounding box center [623, 407] width 1247 height 700
click at [672, 294] on div "Positions we seek Vacancies at Beau Agency will be updated regularly. Feel free…" at bounding box center [623, 182] width 1132 height 251
click at [666, 345] on div "20/10/2020 (expired) Marketing Executive Together we convey value to everyone" at bounding box center [765, 364] width 258 height 111
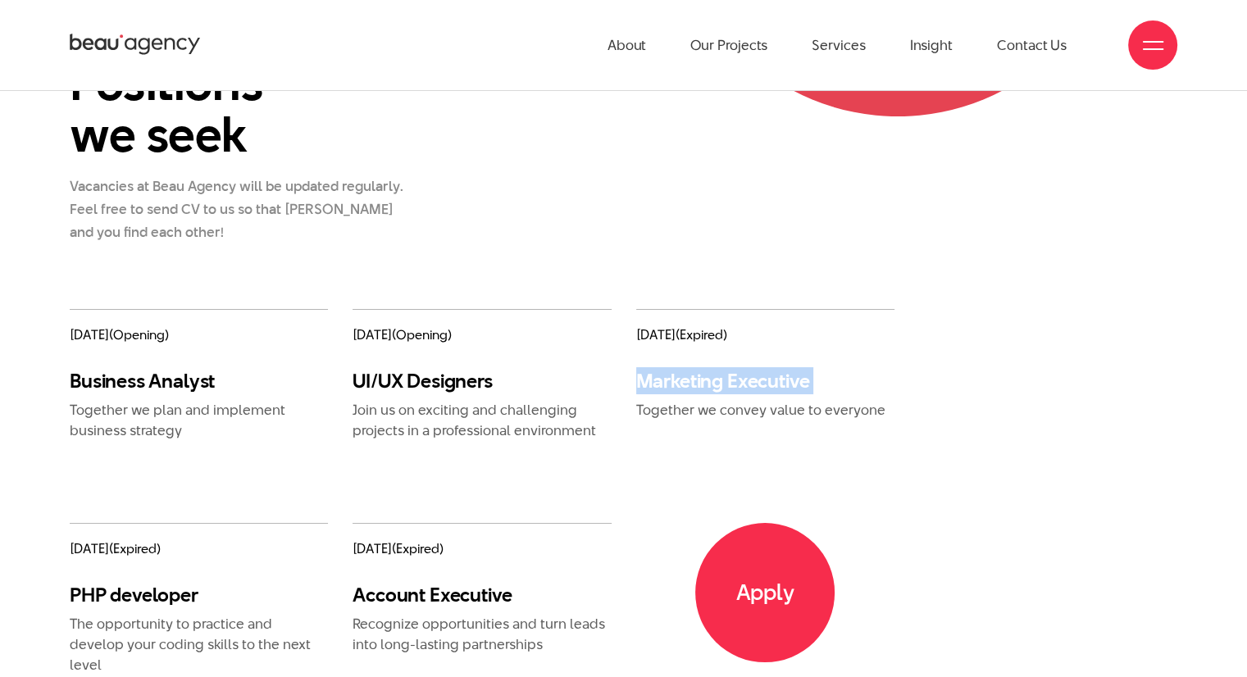
click at [666, 345] on div "20/10/2020 (expired) Marketing Executive Together we convey value to everyone" at bounding box center [765, 364] width 258 height 111
click at [711, 329] on span "(expired)" at bounding box center [701, 334] width 52 height 19
click at [1052, 356] on div "11/05/2021 (opening) Business Analyst Together we plan and implement business s…" at bounding box center [623, 533] width 1132 height 448
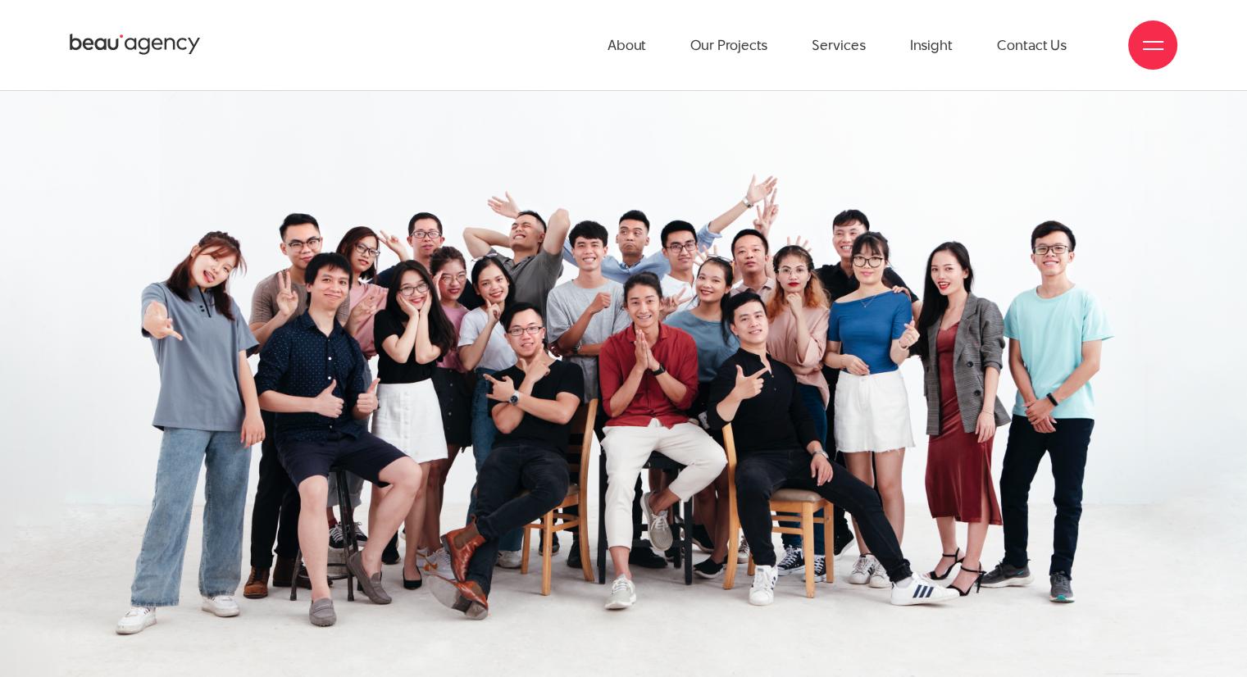
scroll to position [3115, 0]
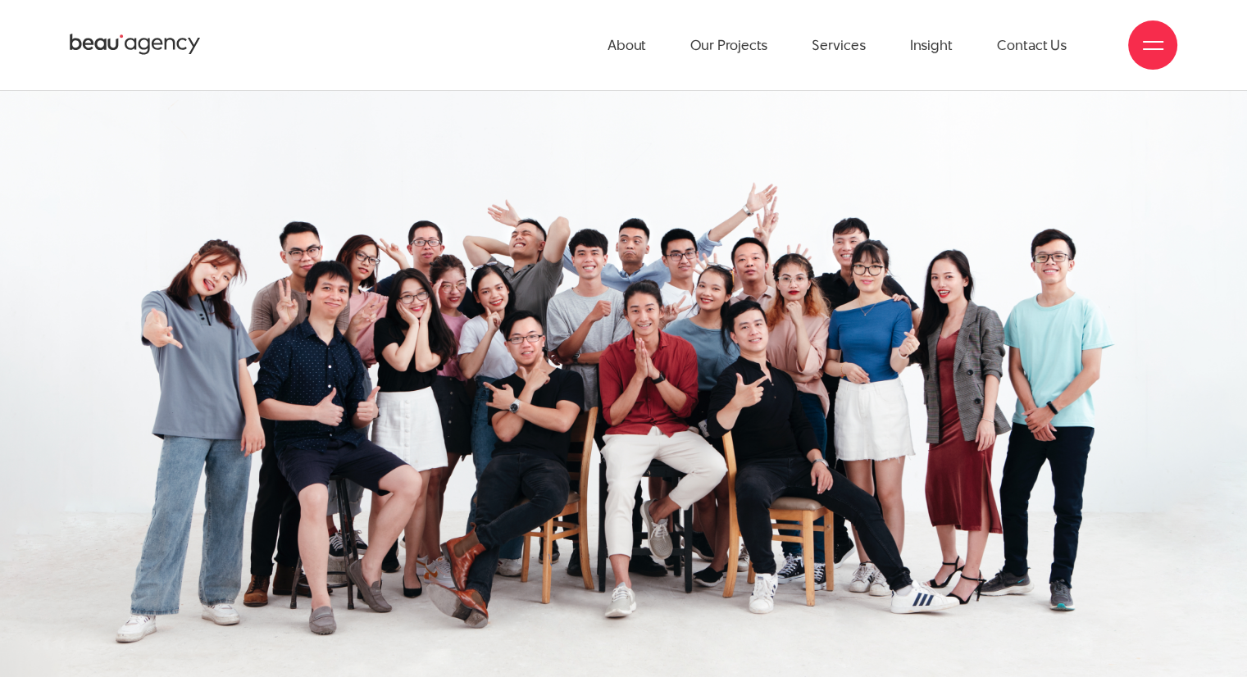
click at [1131, 286] on img at bounding box center [623, 397] width 1247 height 649
click at [629, 249] on img at bounding box center [623, 397] width 1247 height 649
click at [748, 311] on img at bounding box center [623, 397] width 1247 height 649
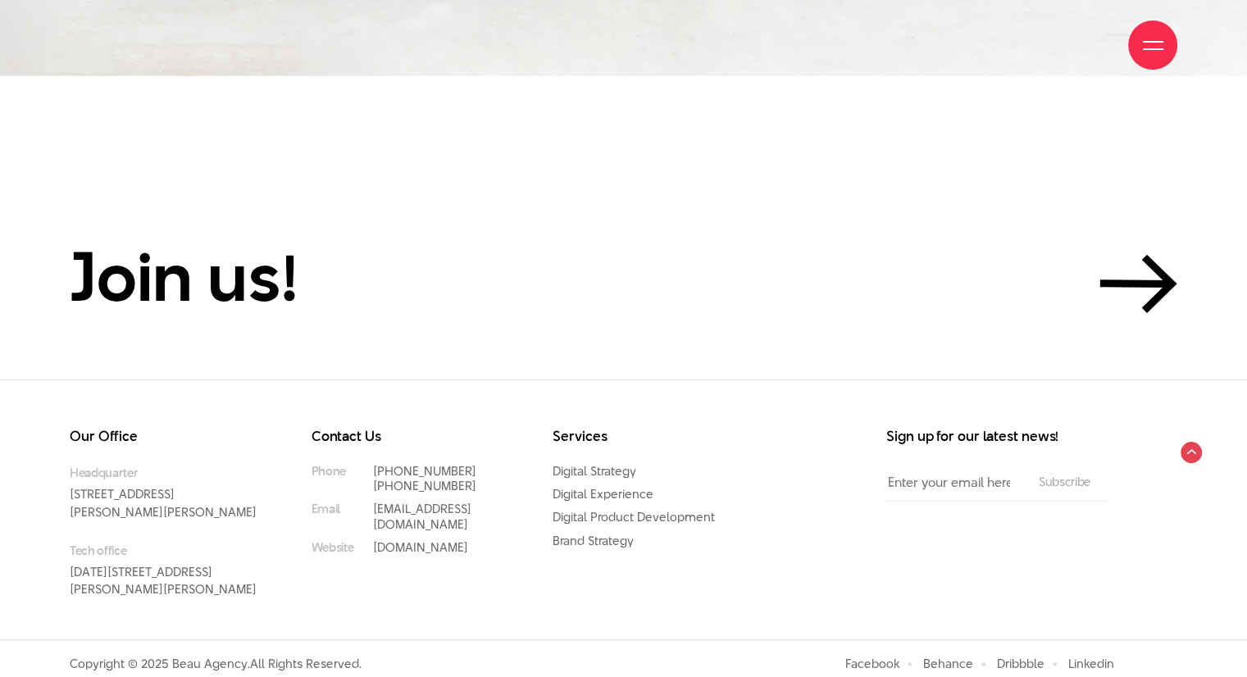
scroll to position [3767, 0]
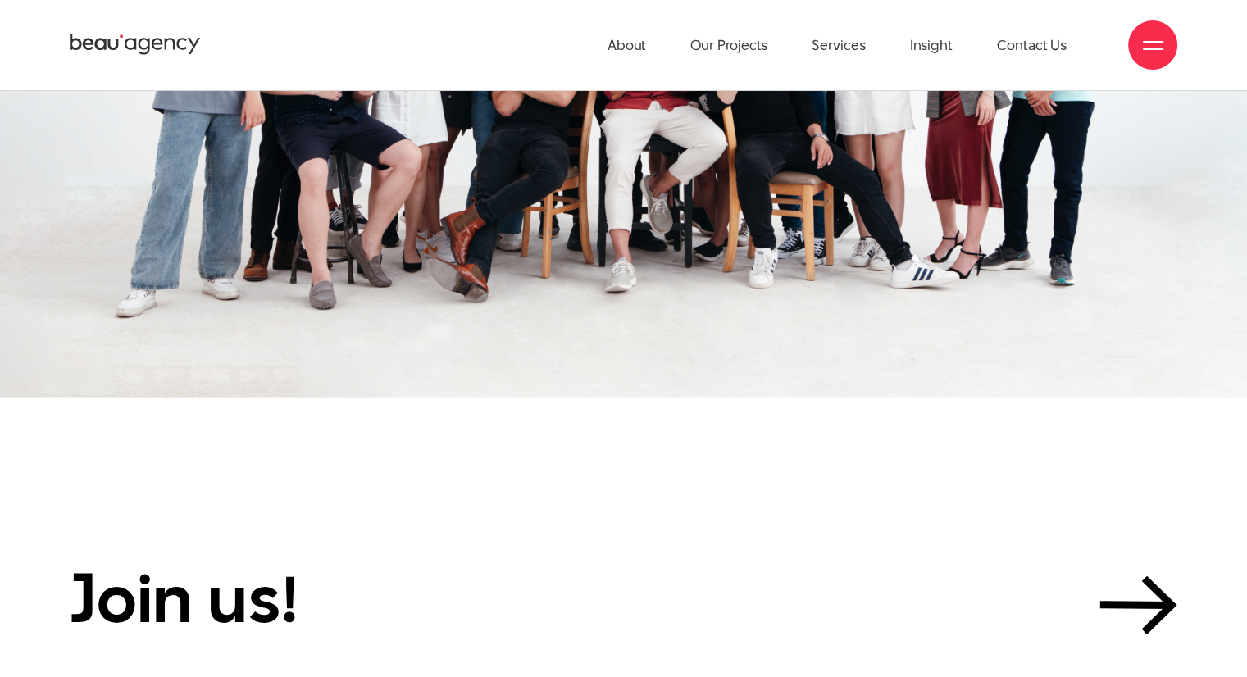
click at [567, 450] on section "Join us!" at bounding box center [623, 549] width 1247 height 303
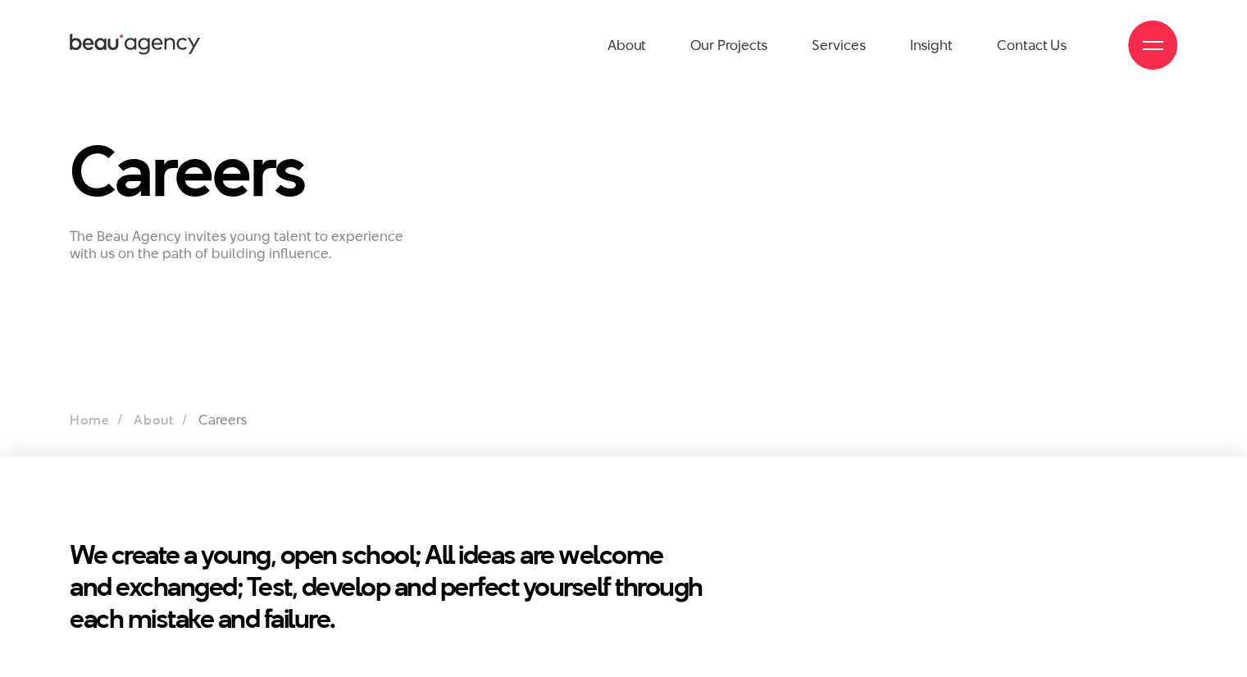
scroll to position [0, 0]
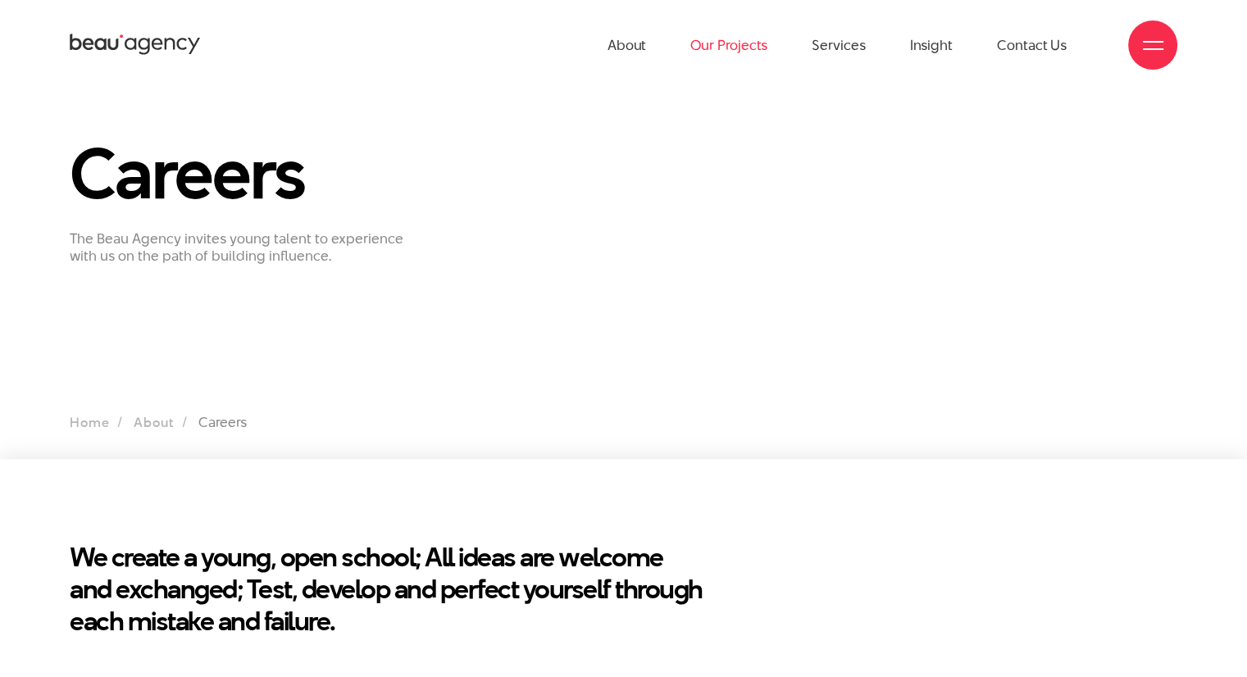
click at [738, 50] on link "Our Projects" at bounding box center [728, 45] width 77 height 90
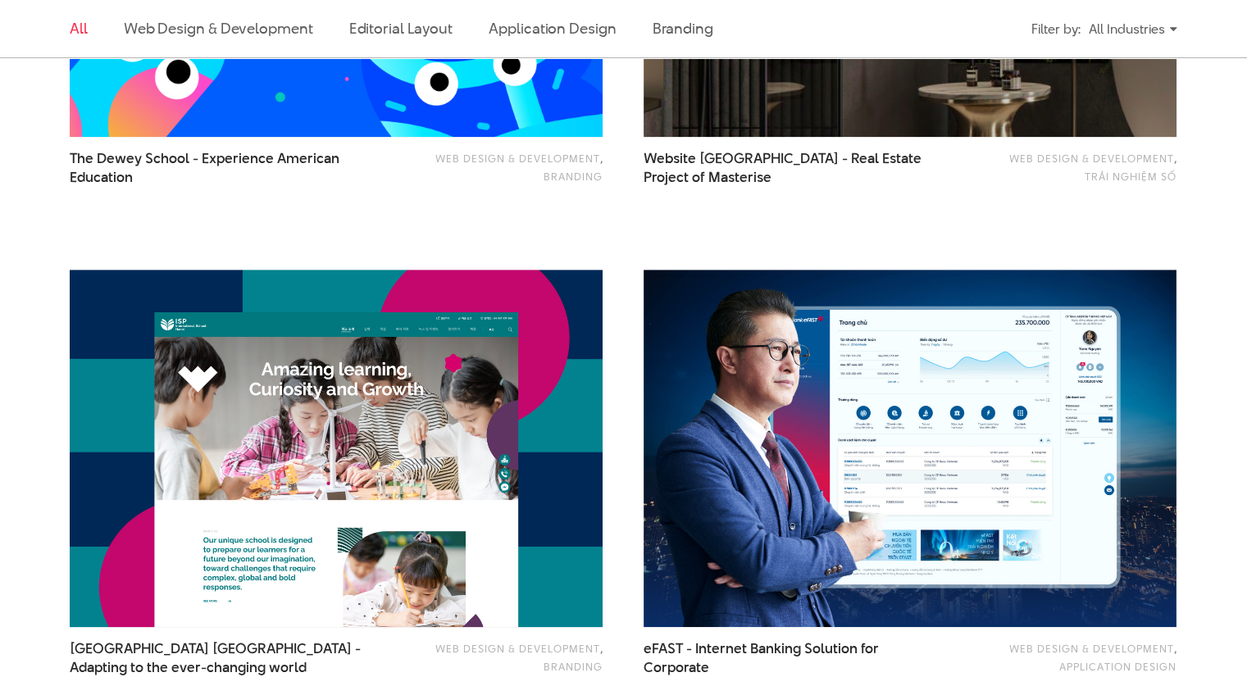
scroll to position [902, 0]
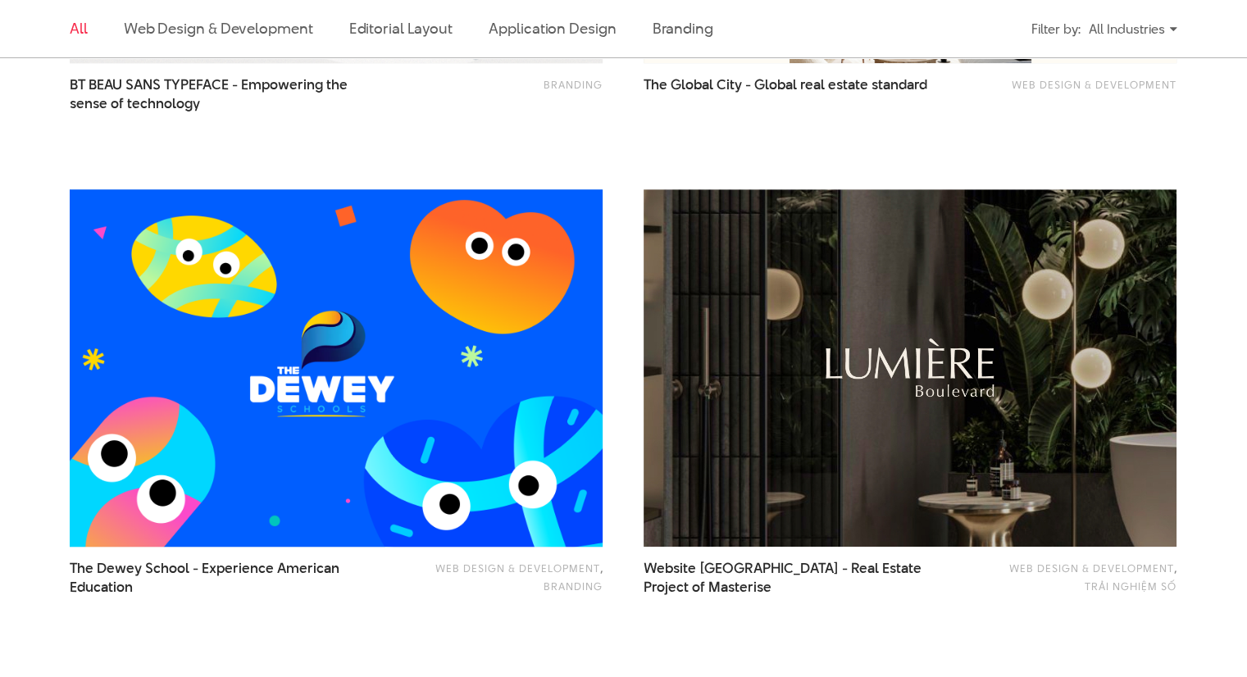
click at [377, 348] on img at bounding box center [336, 367] width 586 height 393
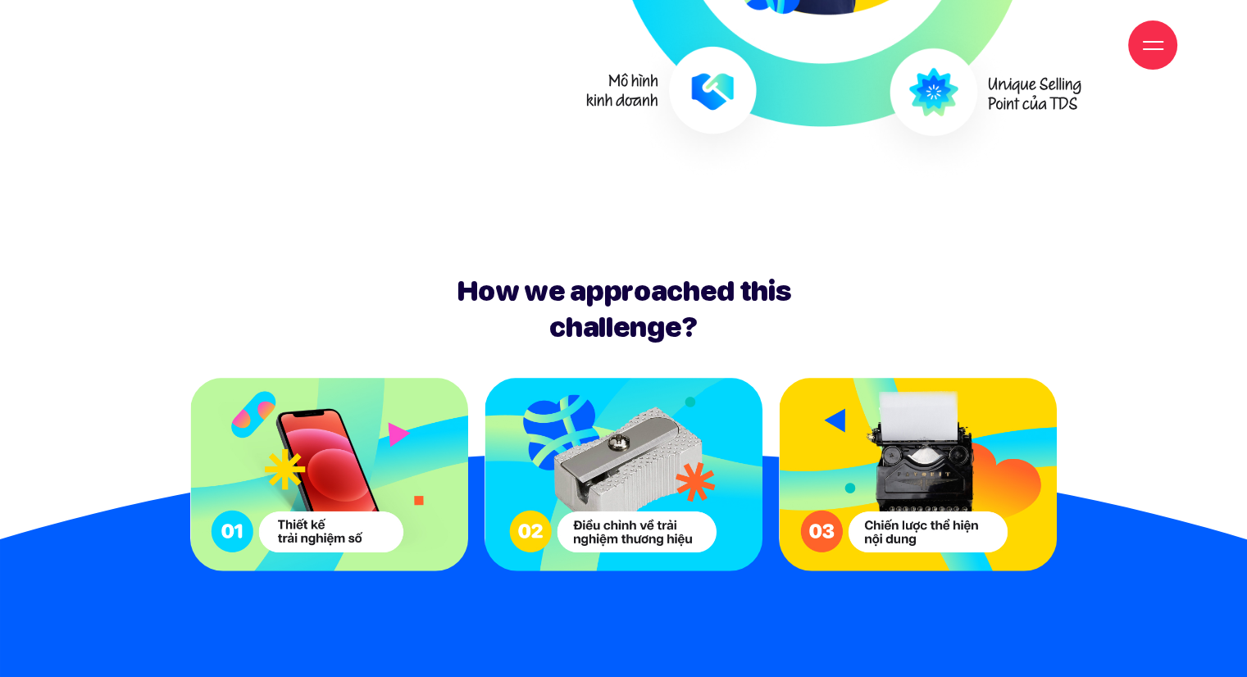
scroll to position [4180, 0]
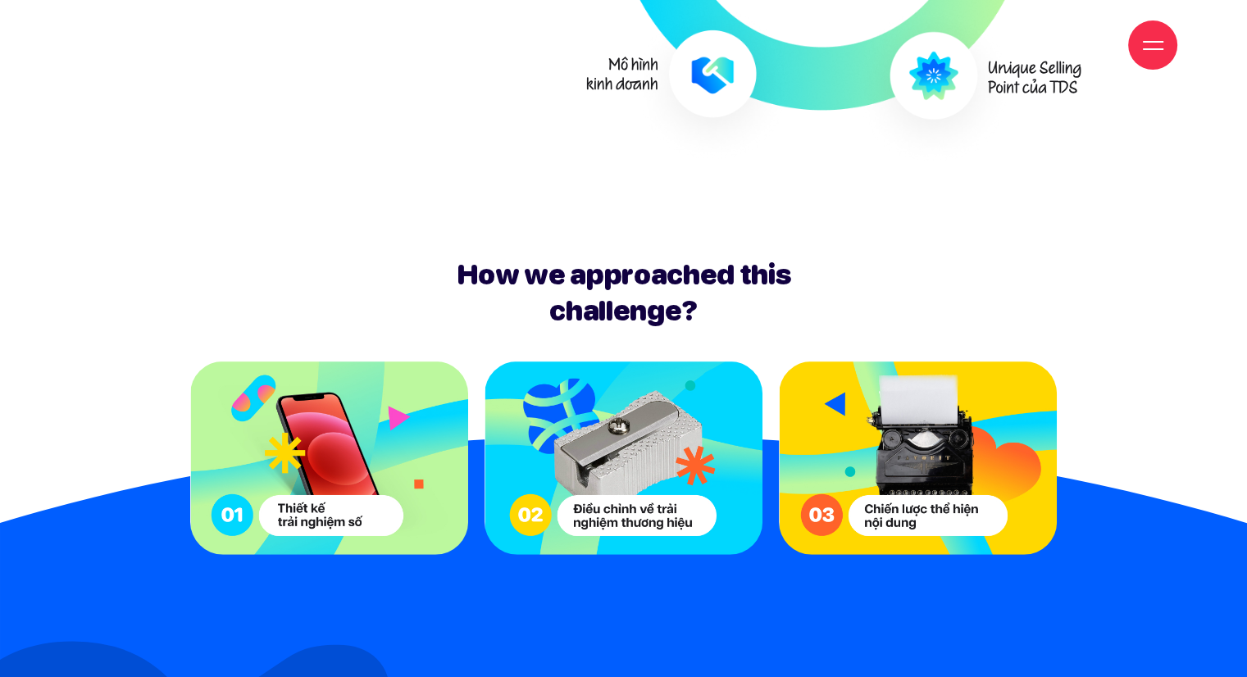
click at [657, 389] on img at bounding box center [623, 457] width 278 height 193
click at [299, 394] on img at bounding box center [329, 457] width 278 height 193
click at [866, 383] on img at bounding box center [918, 457] width 278 height 193
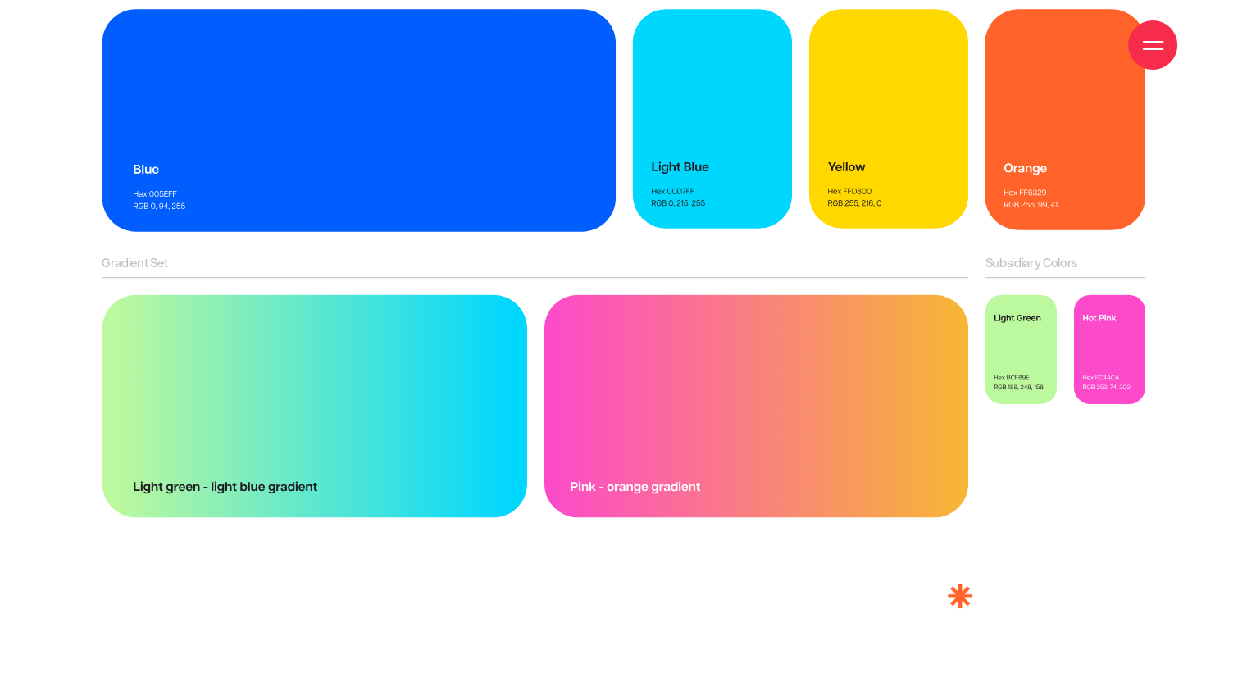
scroll to position [13115, 0]
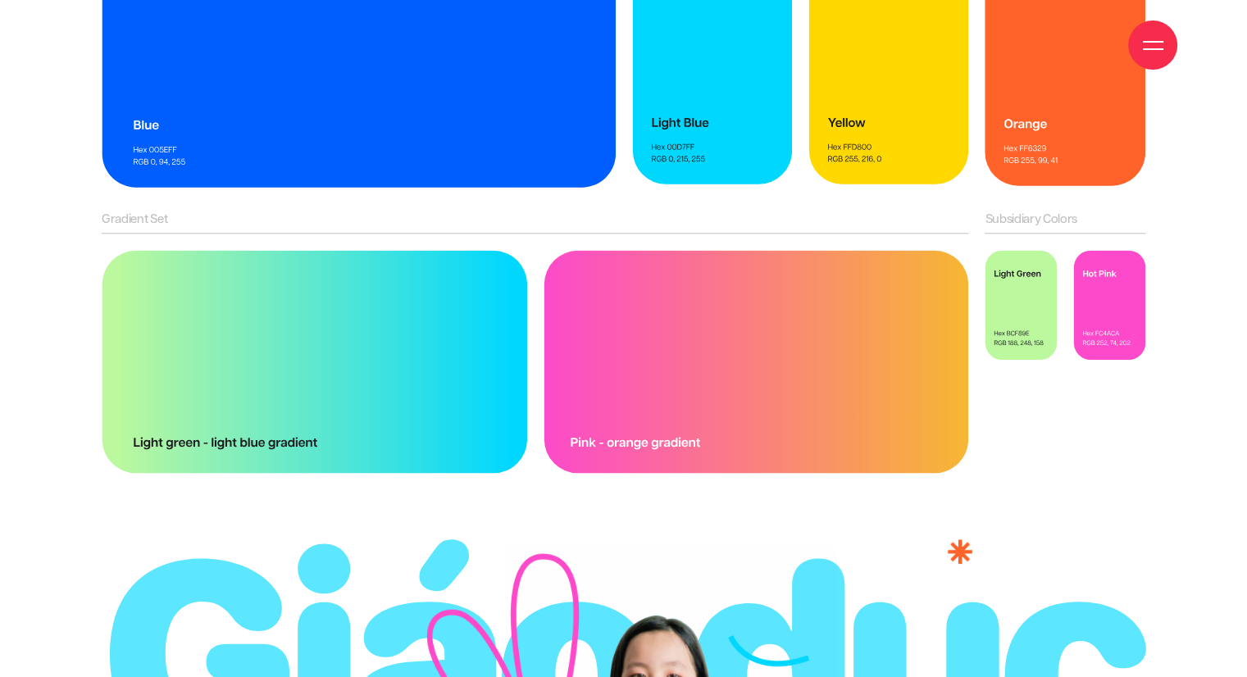
click at [1052, 345] on div "Subsidiary Colors" at bounding box center [1064, 354] width 176 height 285
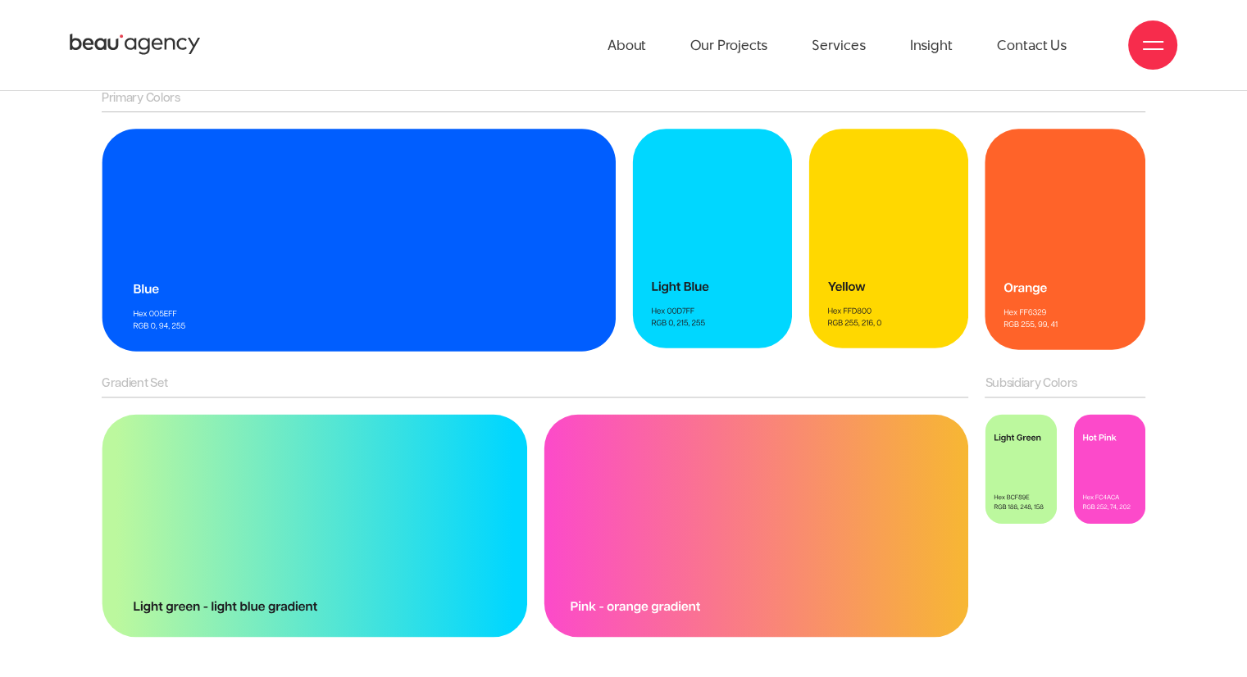
scroll to position [12951, 0]
click at [689, 414] on img at bounding box center [755, 526] width 425 height 224
click at [1126, 523] on div "Subsidiary Colors" at bounding box center [1064, 518] width 176 height 285
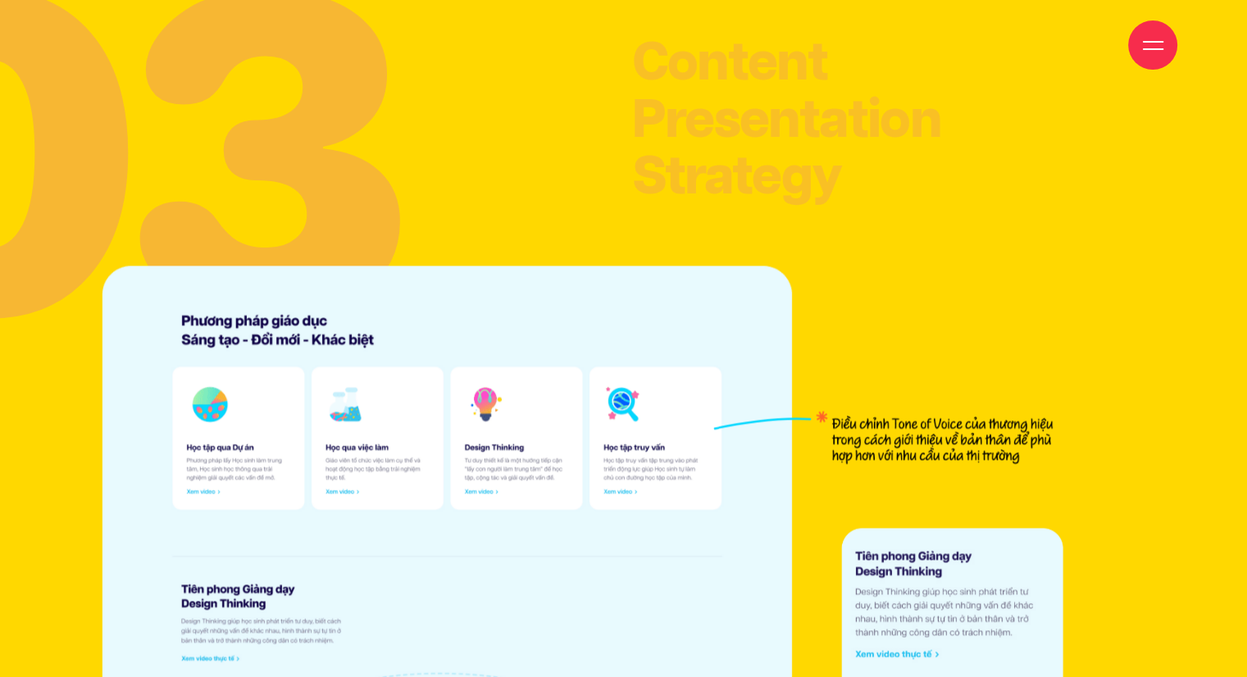
scroll to position [14836, 0]
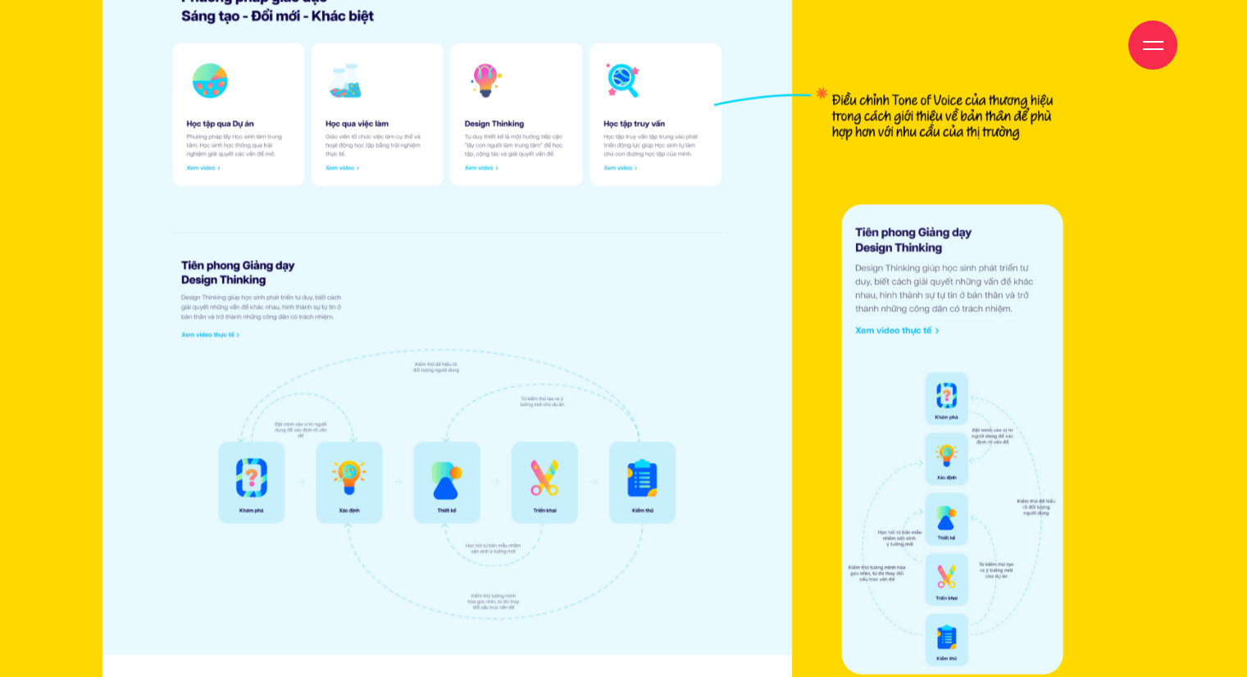
scroll to position [15164, 0]
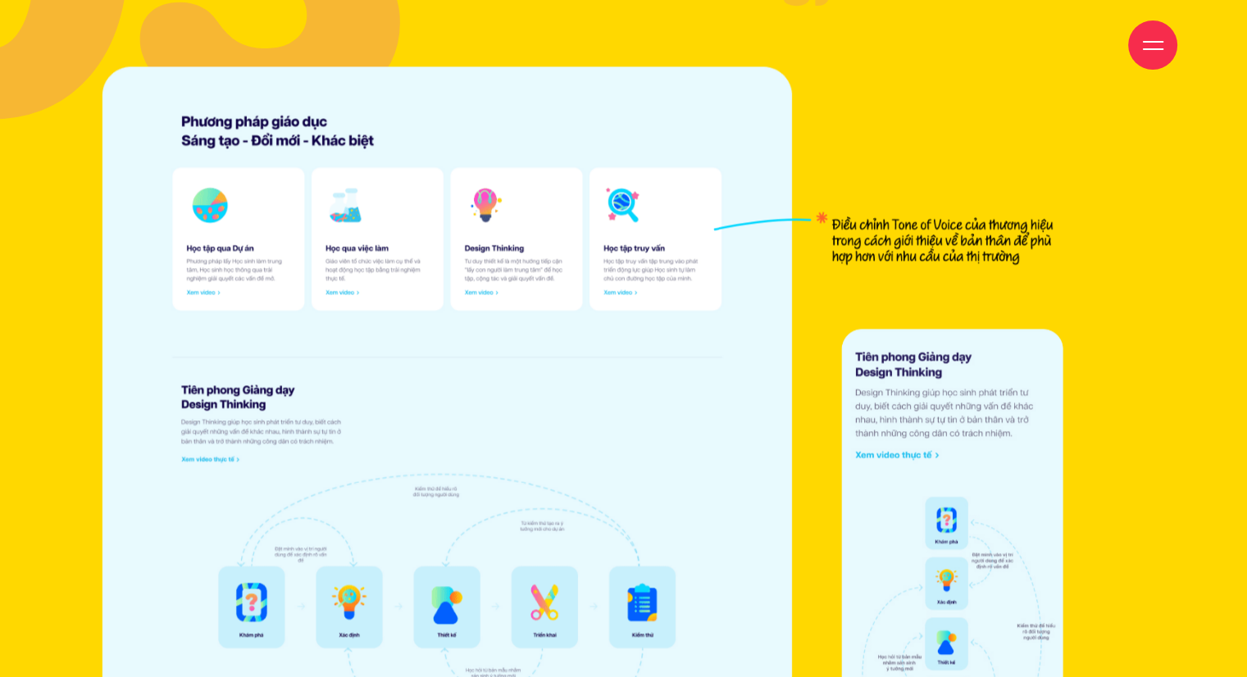
scroll to position [15000, 0]
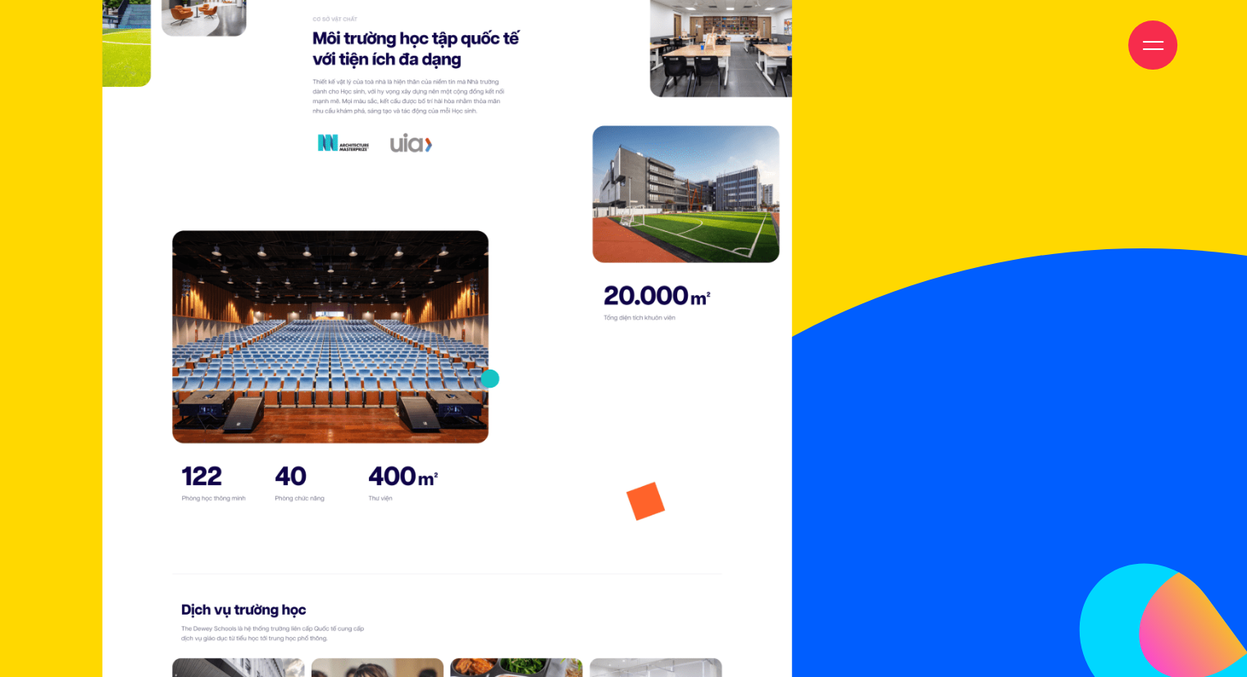
scroll to position [16230, 0]
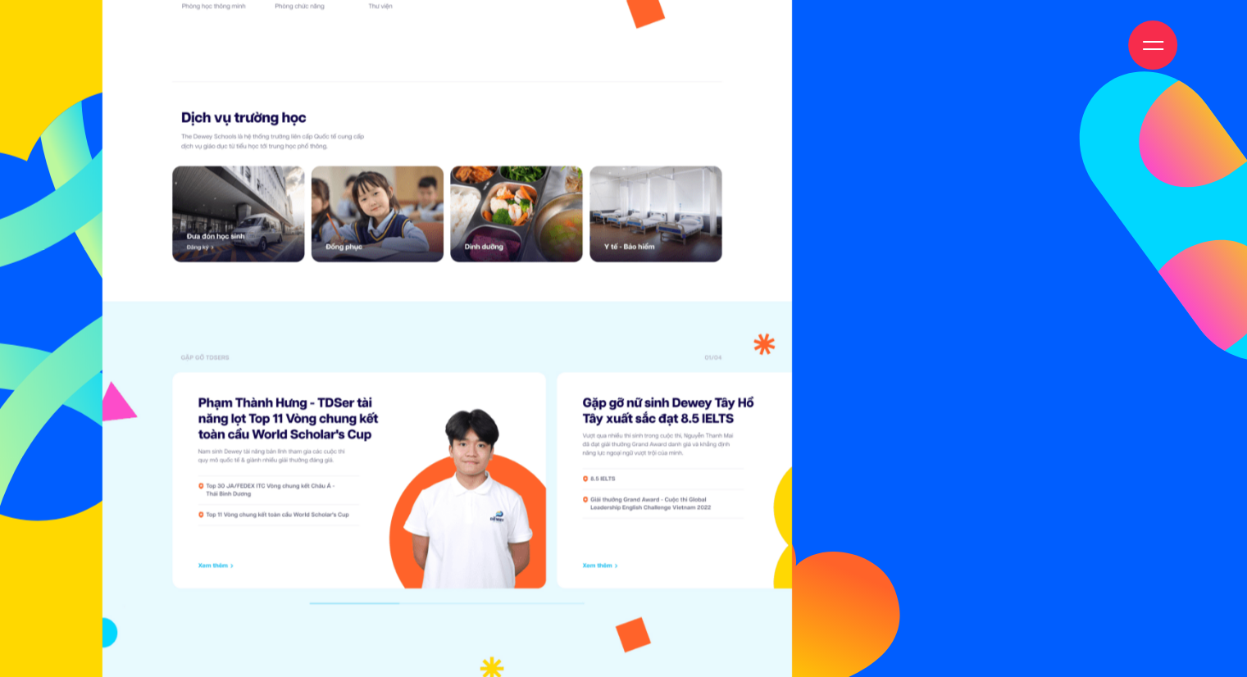
click at [82, 270] on img at bounding box center [85, 305] width 534 height 527
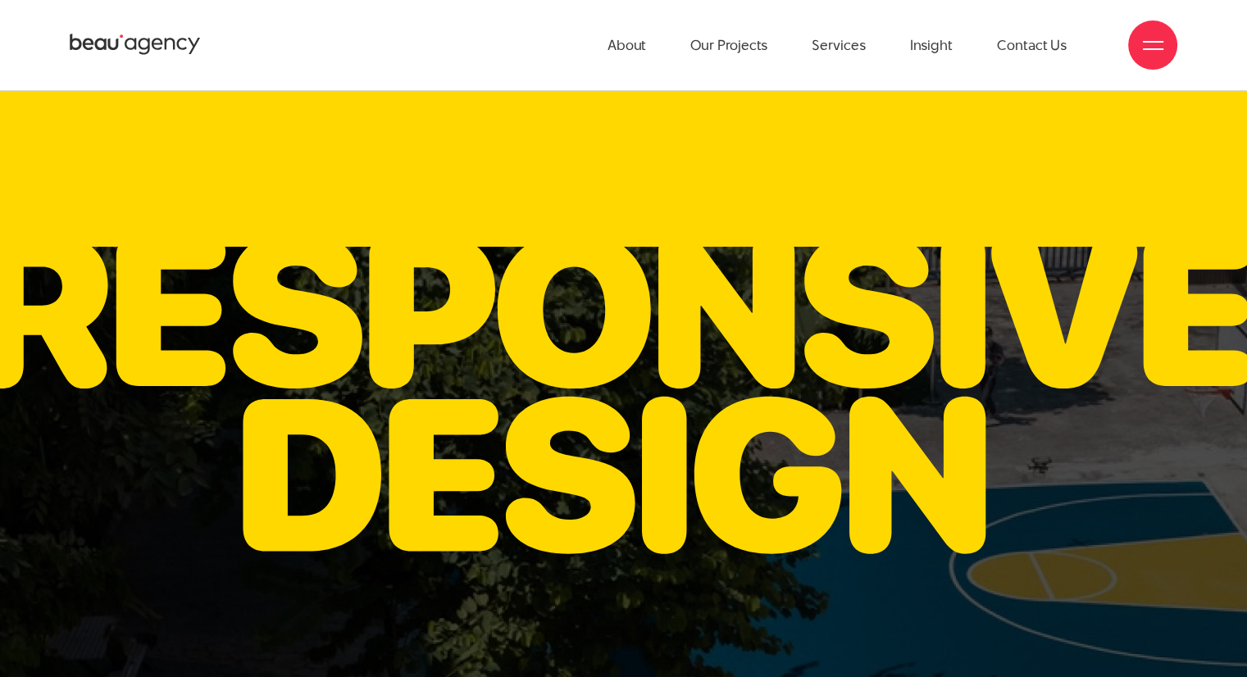
scroll to position [18771, 0]
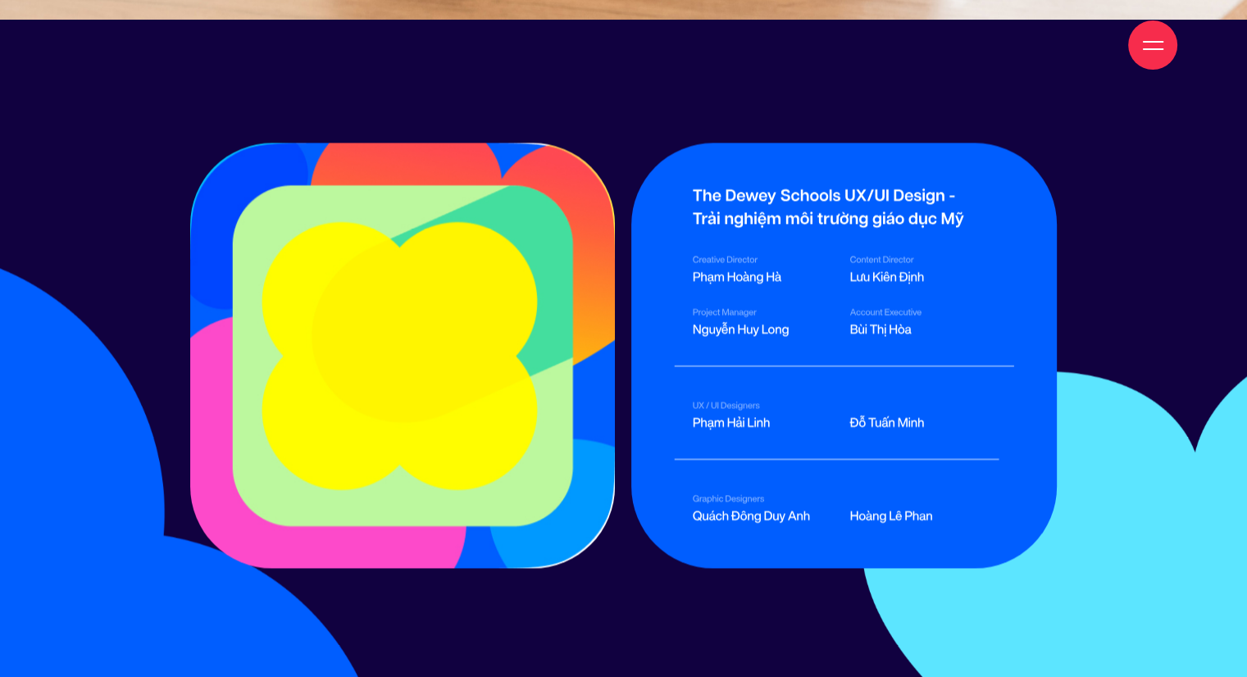
scroll to position [21394, 0]
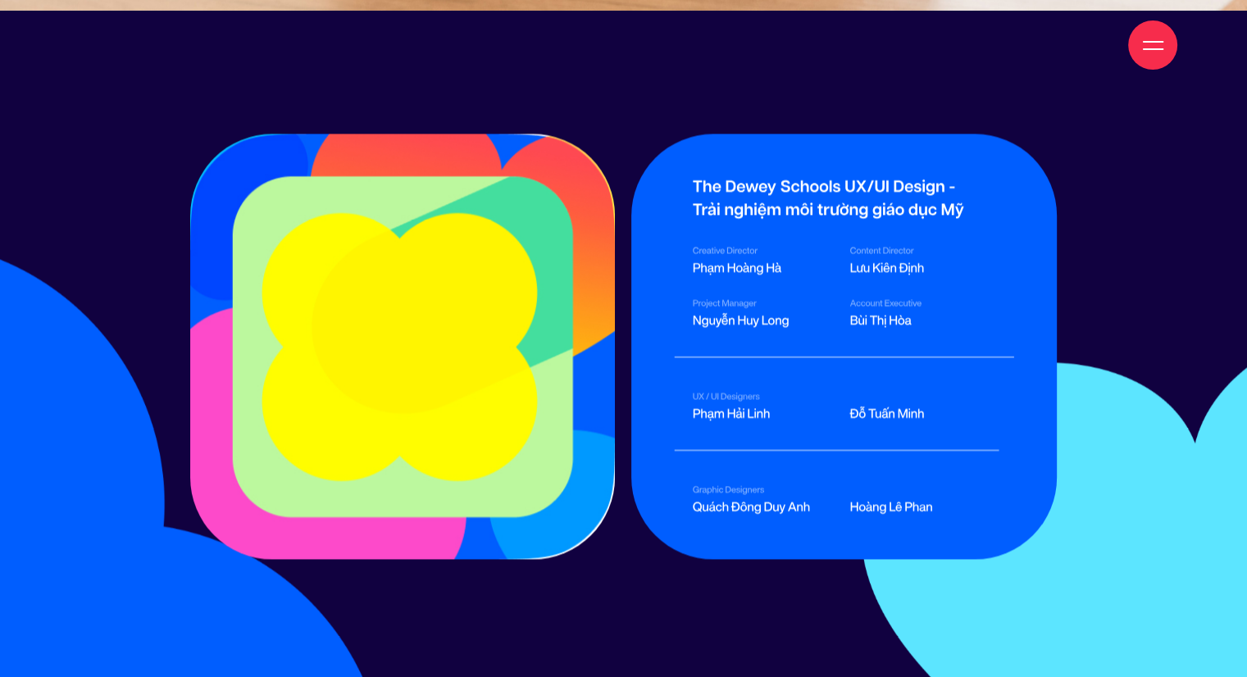
click at [147, 227] on div at bounding box center [623, 351] width 1060 height 434
click at [866, 179] on img at bounding box center [844, 346] width 340 height 335
click at [870, 203] on img at bounding box center [844, 346] width 340 height 335
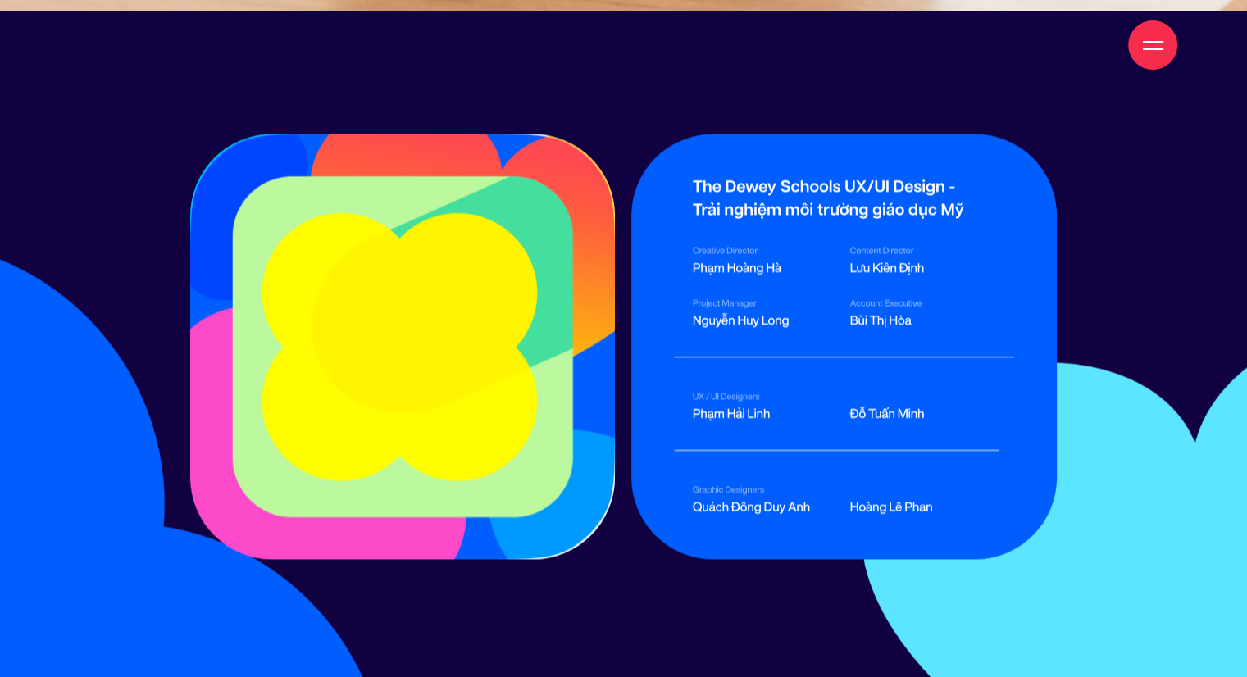
click at [870, 203] on img at bounding box center [844, 346] width 340 height 335
click at [1133, 261] on div at bounding box center [623, 351] width 1060 height 434
click at [1138, 182] on div at bounding box center [623, 351] width 1060 height 434
click at [1120, 204] on div at bounding box center [623, 351] width 1060 height 434
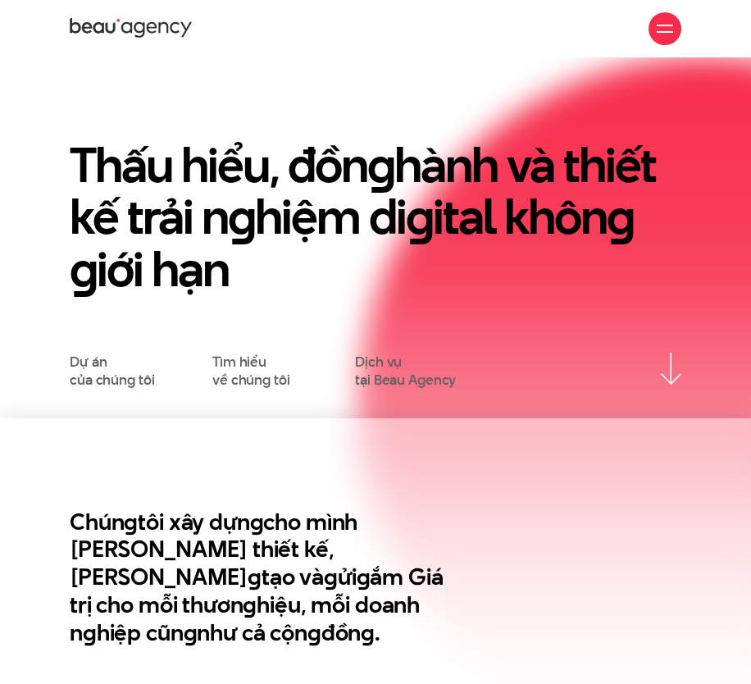
click at [129, 13] on div "Giới thiệu Dự án Dịch vụ Góc nhìn Liên hệ" at bounding box center [375, 28] width 611 height 57
click at [112, 27] on icon at bounding box center [131, 28] width 123 height 25
click at [519, 184] on h1 "Thấu hiểu, đồn g hành và thiết kế trải n g hiệm di g ital khôn g g iới hạn" at bounding box center [375, 217] width 611 height 156
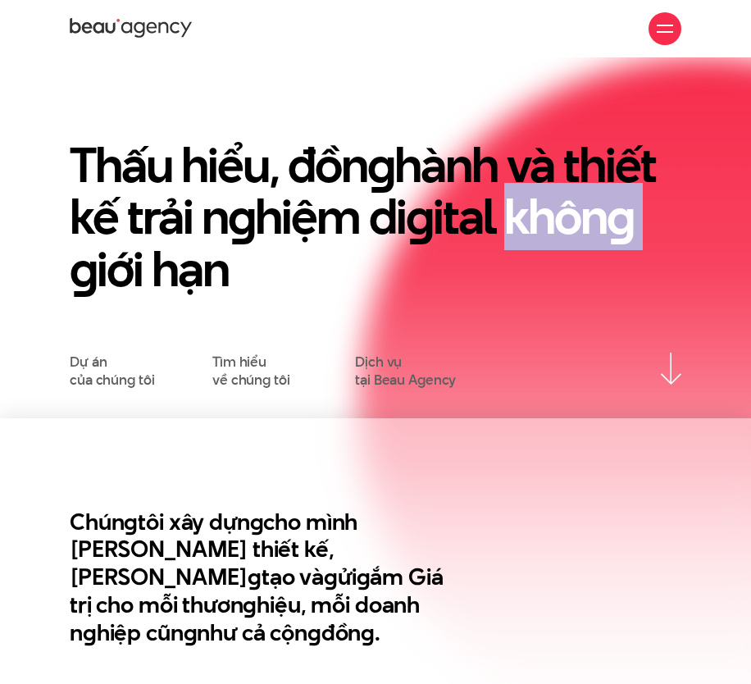
click at [519, 184] on h1 "Thấu hiểu, đồn g hành và thiết kế trải n g hiệm di g ital khôn g g iới hạn" at bounding box center [375, 217] width 611 height 156
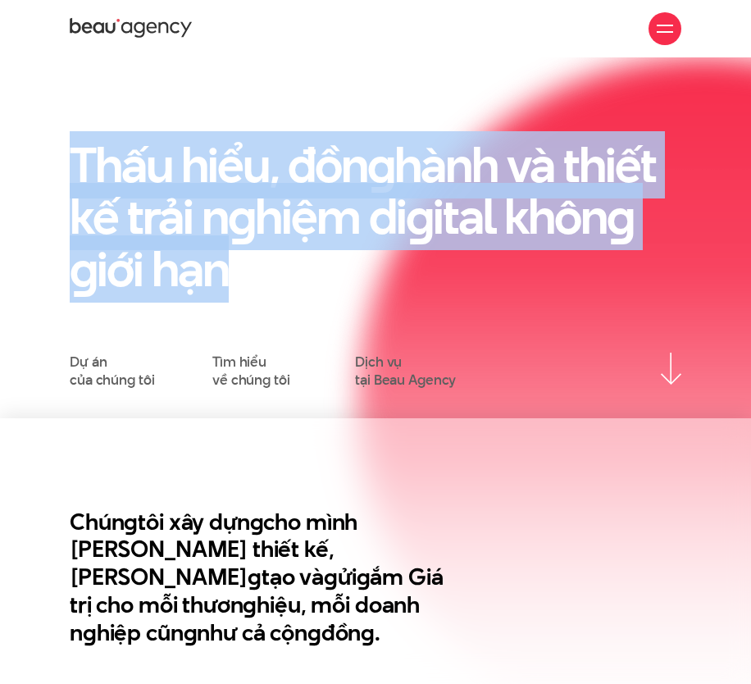
click at [519, 184] on h1 "Thấu hiểu, đồn g hành và thiết kế trải n g hiệm di g ital khôn g g iới hạn" at bounding box center [375, 217] width 611 height 156
click at [465, 264] on h1 "Thấu hiểu, đồn g hành và thiết kế trải n g hiệm di g ital khôn g g iới hạn" at bounding box center [375, 217] width 611 height 156
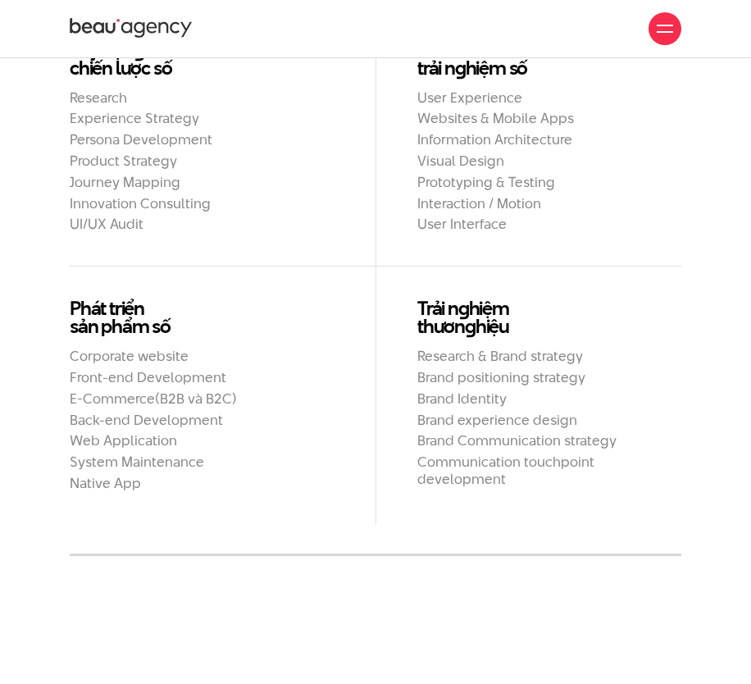
scroll to position [1148, 0]
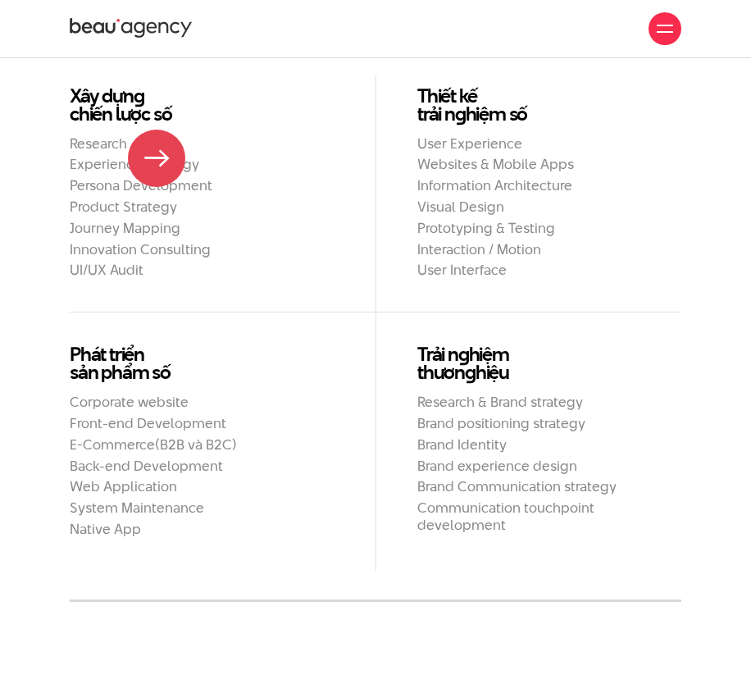
click at [157, 177] on h2 "Persona Development" at bounding box center [202, 185] width 265 height 17
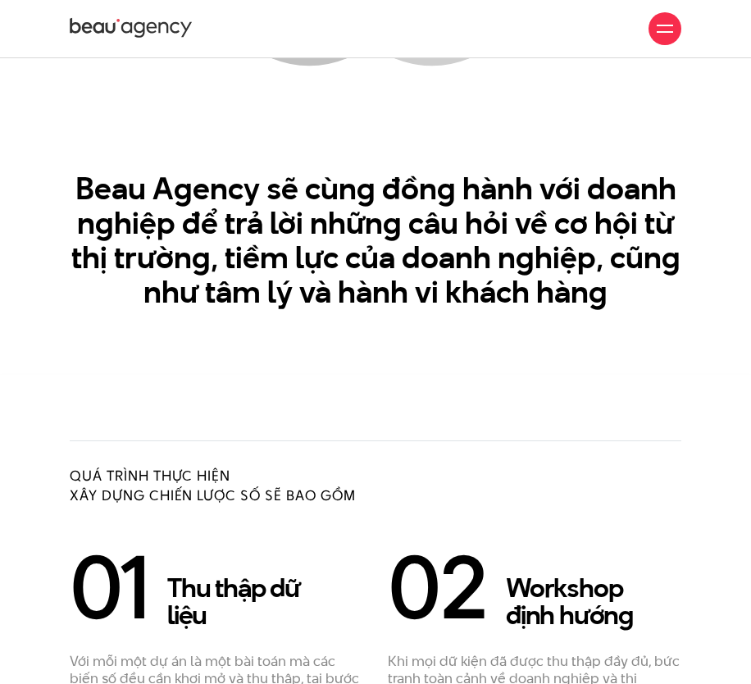
scroll to position [1475, 0]
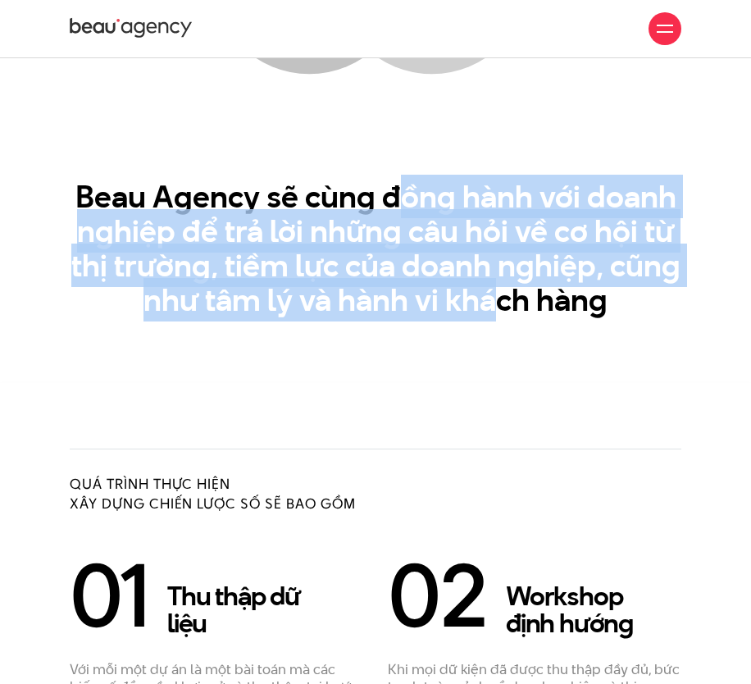
drag, startPoint x: 400, startPoint y: 206, endPoint x: 495, endPoint y: 288, distance: 125.5
click at [495, 288] on h3 "Beau Agency sẽ cùng đồng hành với doanh nghiệp để trả lời những câu hỏi về cơ h…" at bounding box center [375, 249] width 611 height 138
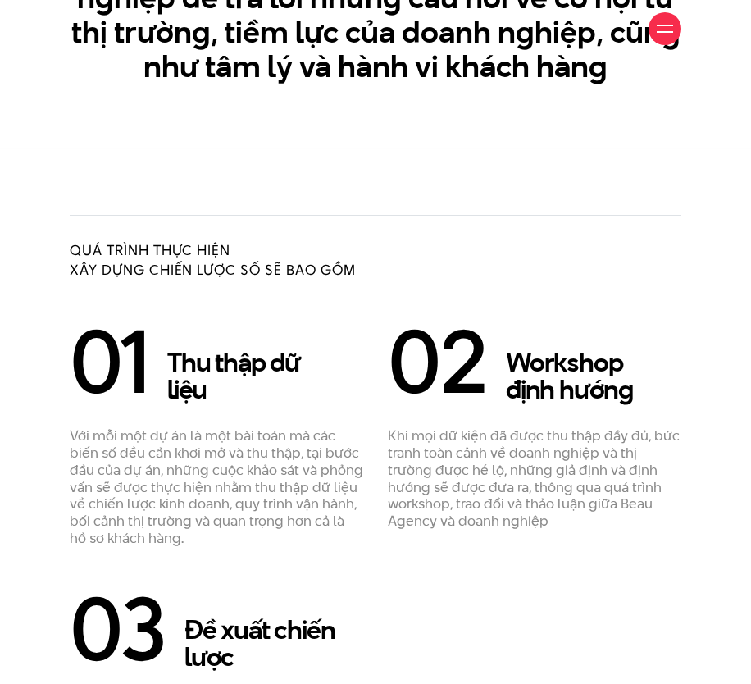
scroll to position [1721, 0]
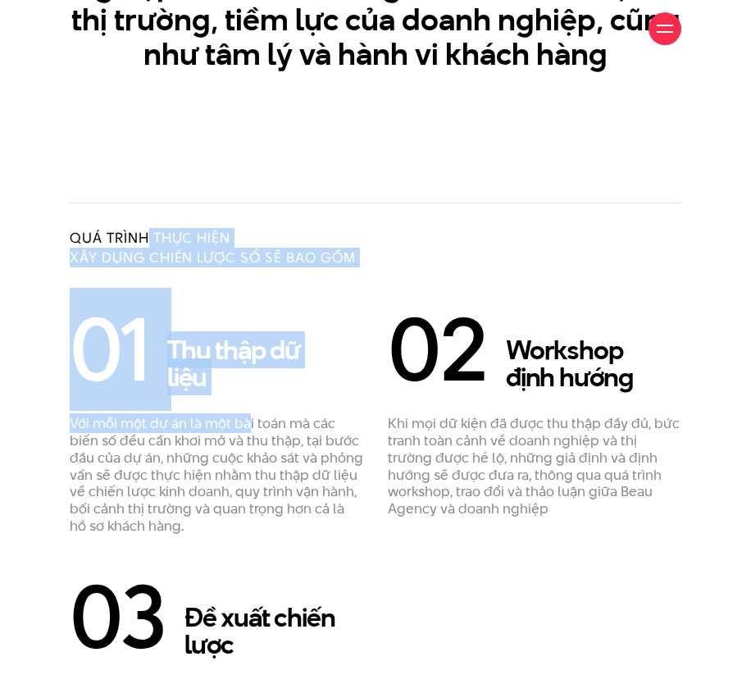
drag, startPoint x: 151, startPoint y: 239, endPoint x: 246, endPoint y: 403, distance: 190.2
click at [246, 403] on div "Quá trình thực hiện xây dựng chiến lược số sẽ bao gồm 01 Thu thập dữ liệu 02" at bounding box center [375, 586] width 636 height 769
click at [246, 404] on div "01 Thu thập dữ liệu Với mỗi một dự án là một bài toán mà các biến số đều cần kh…" at bounding box center [216, 421] width 293 height 226
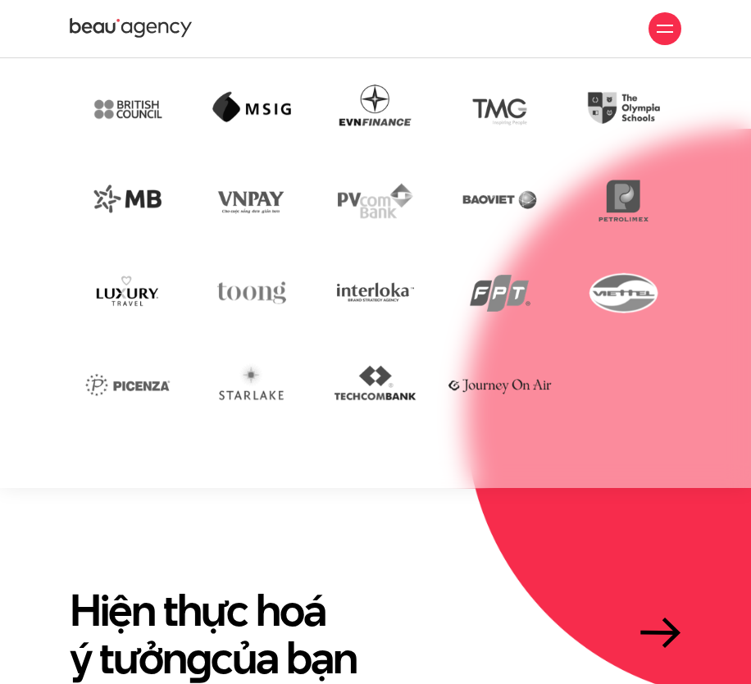
scroll to position [3197, 0]
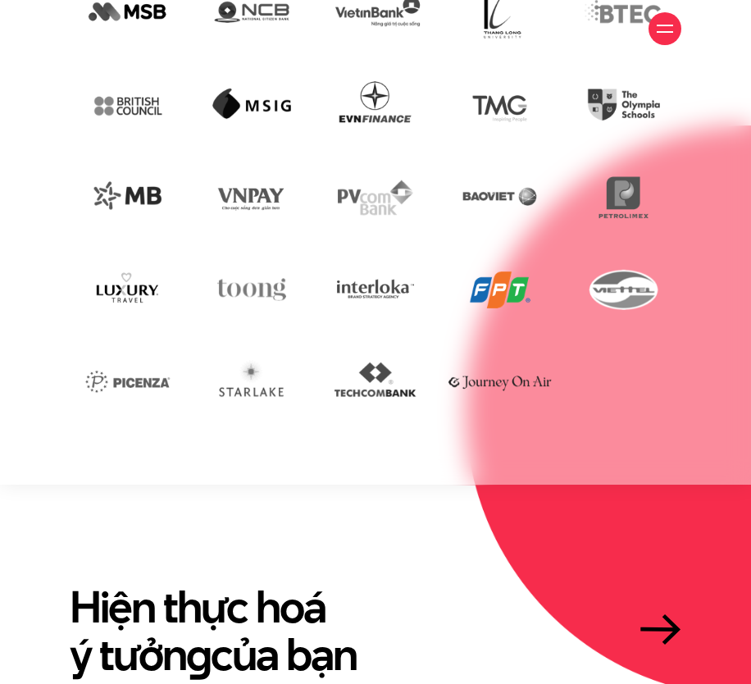
click at [493, 257] on img at bounding box center [500, 289] width 116 height 79
click at [493, 267] on img at bounding box center [500, 289] width 116 height 79
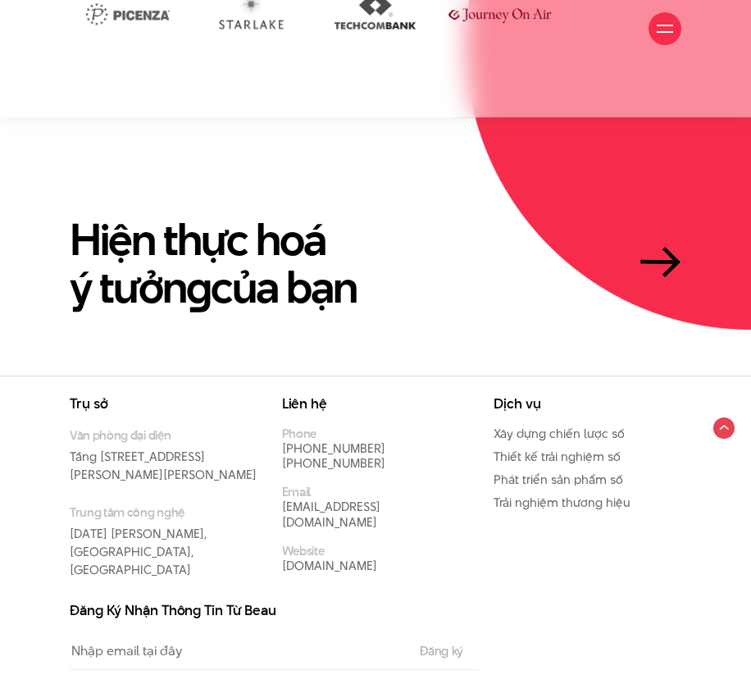
scroll to position [3607, 0]
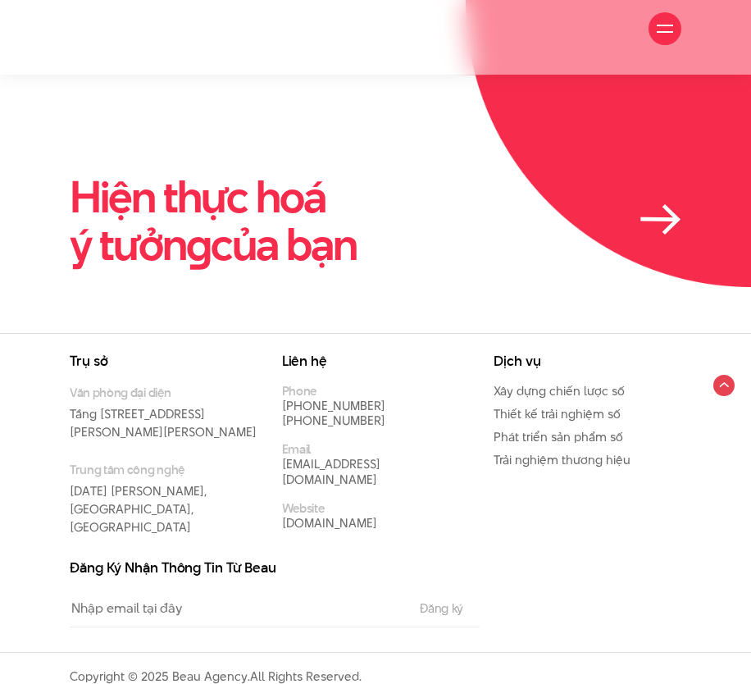
click at [229, 214] on h2 "Hiện thực hoá ý tưởn g của bạn" at bounding box center [213, 220] width 287 height 94
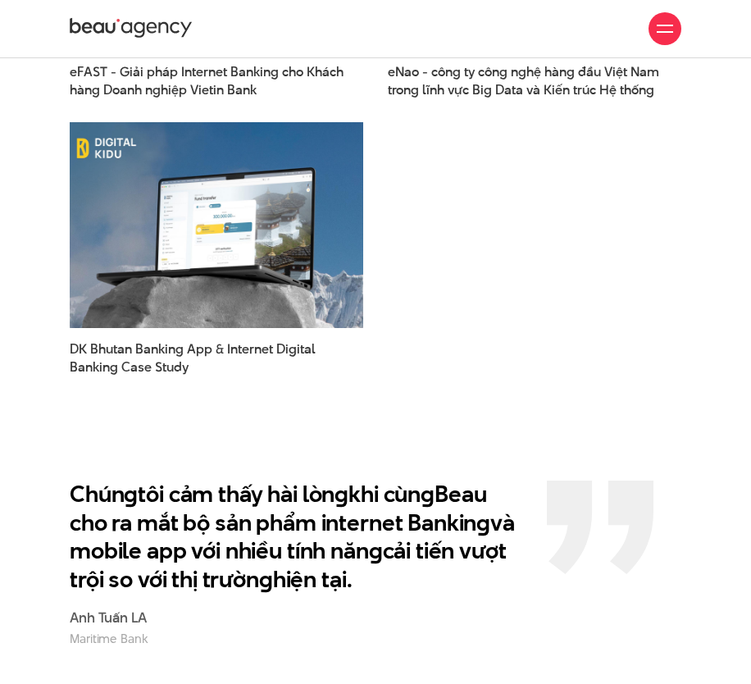
scroll to position [2132, 0]
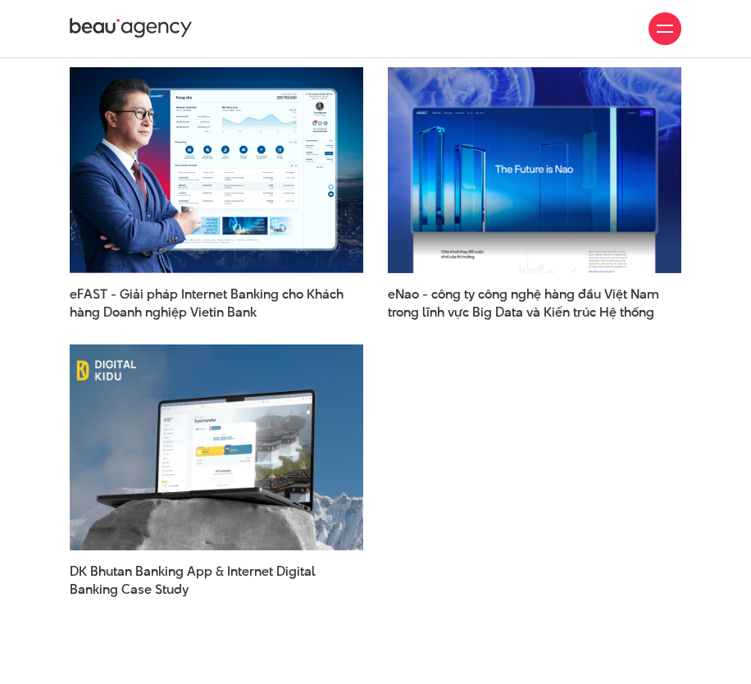
click at [30, 93] on div "Dự án chứa đựn g Tâm huyết & Sán g tạo Khám phá thêm Hành trình xây đắp cầu nối…" at bounding box center [375, 158] width 751 height 902
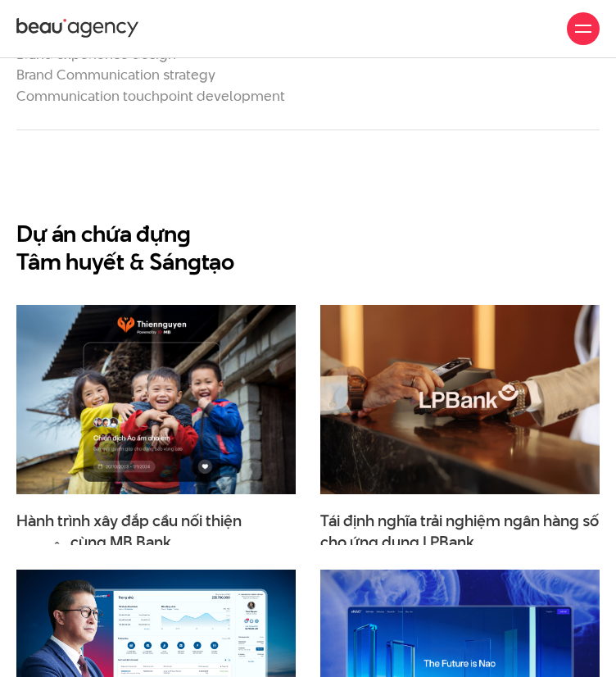
scroll to position [1559, 0]
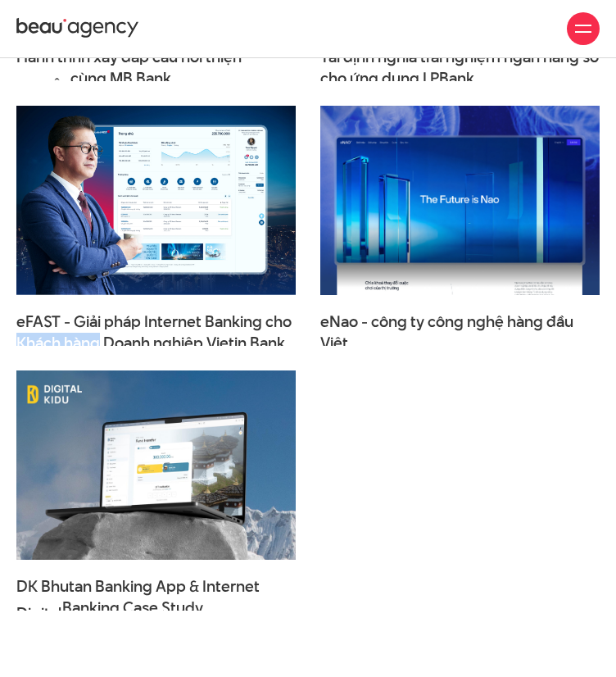
scroll to position [1740, 0]
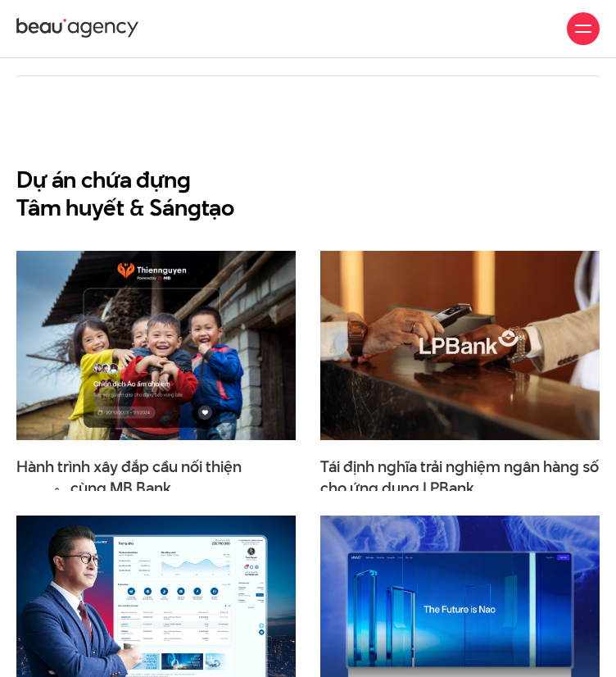
click at [580, 37] on div at bounding box center [583, 28] width 33 height 33
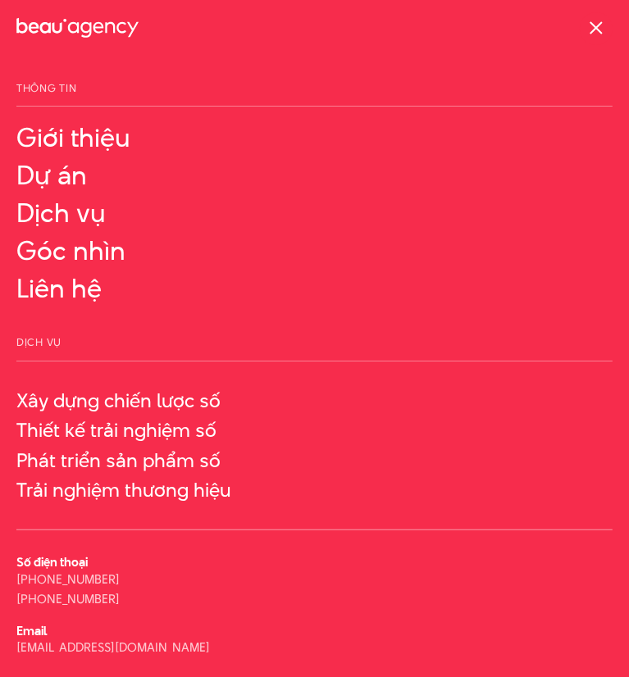
click at [600, 23] on span at bounding box center [595, 27] width 13 height 13
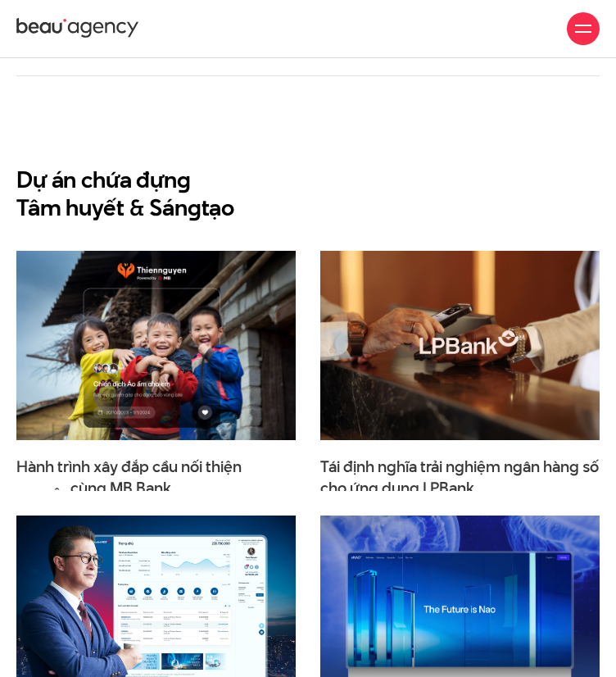
click at [479, 111] on section "Dự án chứa đựn g Tâm huyết & Sán g tạo Khám phá thêm Hành trình xây đắp cầu nối…" at bounding box center [308, 568] width 616 height 985
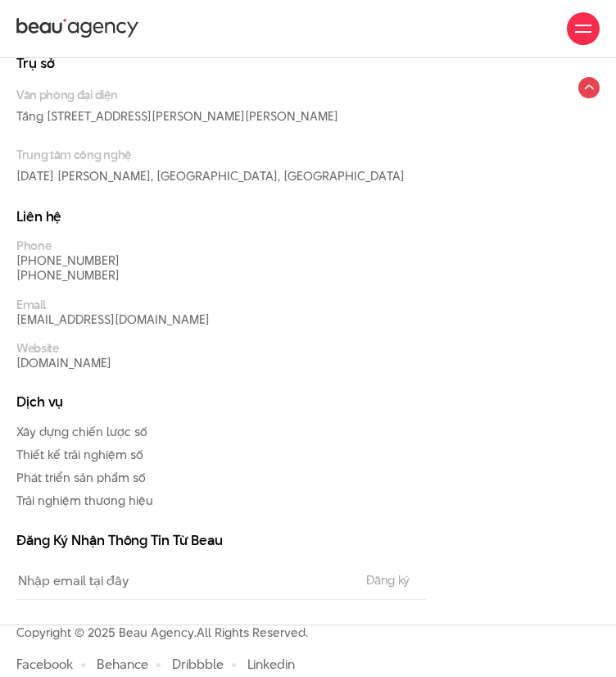
scroll to position [4495, 0]
